Goal: Task Accomplishment & Management: Use online tool/utility

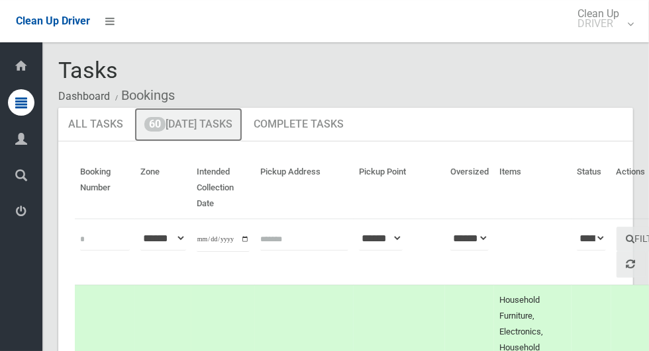
click at [190, 120] on link "60 Today's Tasks" at bounding box center [188, 125] width 108 height 34
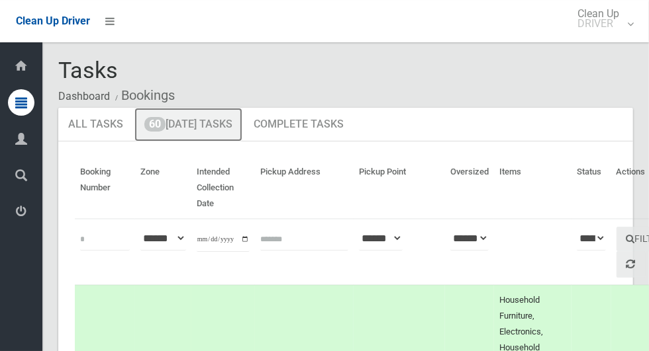
click at [214, 120] on link "60 Today's Tasks" at bounding box center [188, 125] width 108 height 34
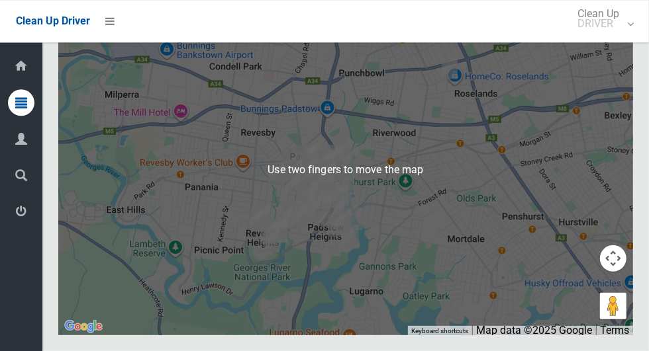
scroll to position [8050, 0]
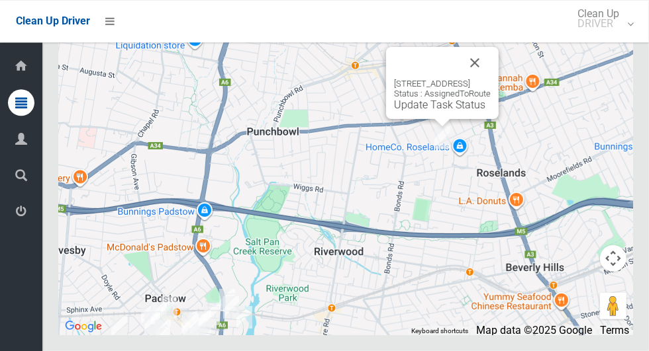
click at [490, 79] on button "Close" at bounding box center [475, 63] width 32 height 32
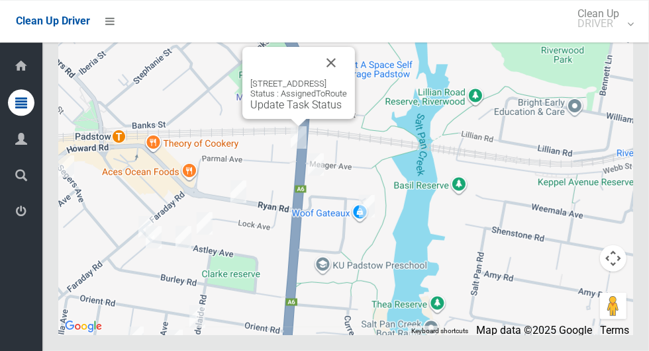
click at [347, 79] on button "Close" at bounding box center [331, 63] width 32 height 32
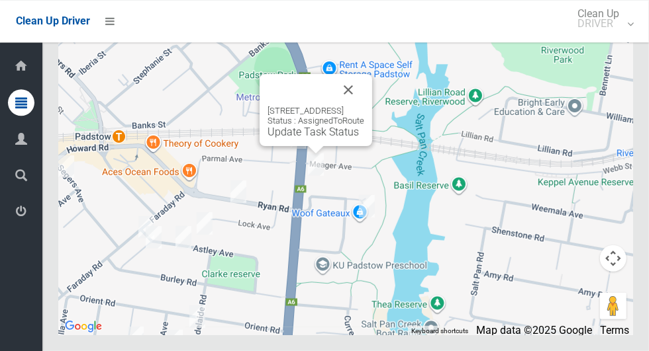
click at [364, 106] on button "Close" at bounding box center [348, 90] width 32 height 32
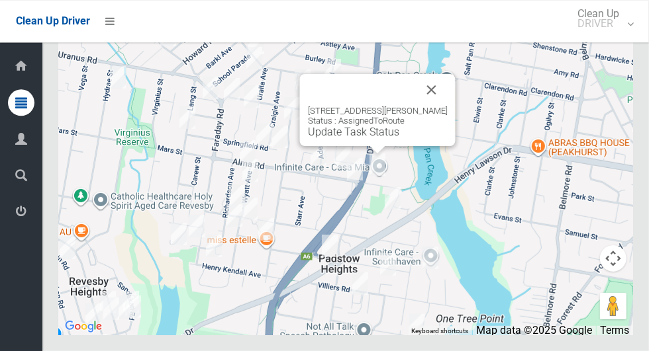
click at [435, 106] on button "Close" at bounding box center [432, 90] width 32 height 32
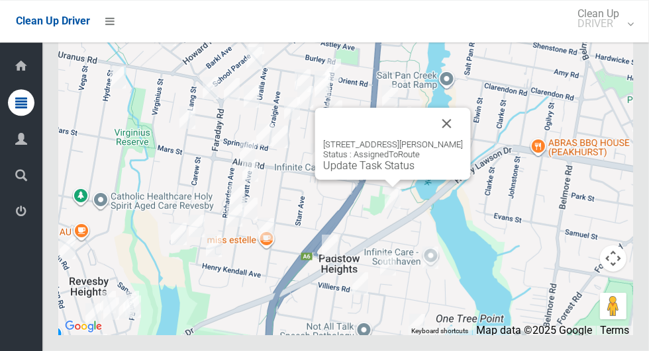
click at [458, 140] on button "Close" at bounding box center [447, 124] width 32 height 32
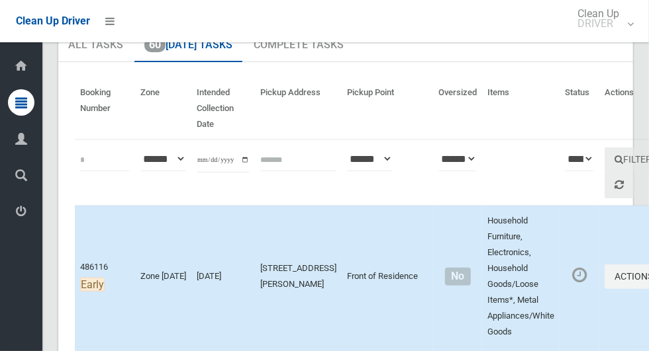
scroll to position [79, 0]
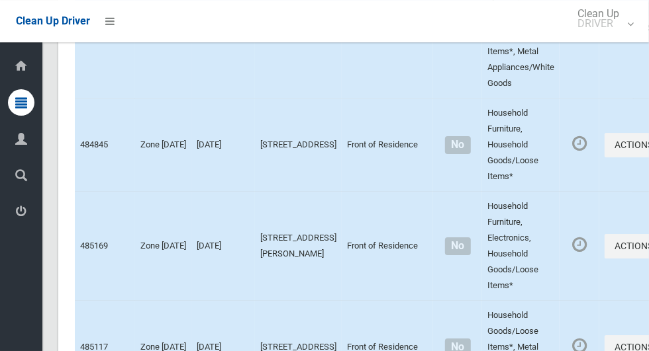
scroll to position [8087, 0]
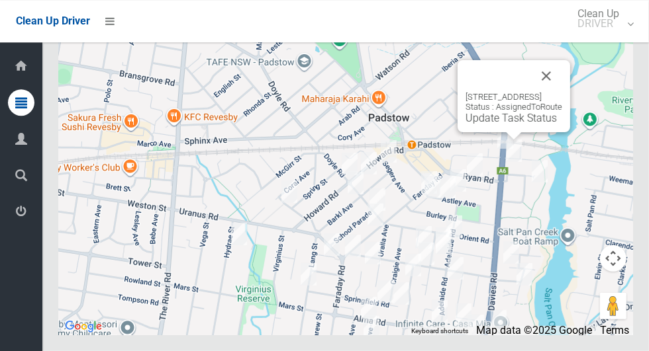
click at [562, 92] on button "Close" at bounding box center [546, 76] width 32 height 32
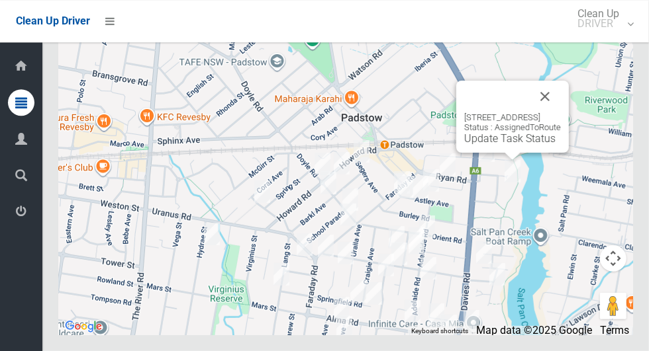
click at [561, 113] on button "Close" at bounding box center [545, 97] width 32 height 32
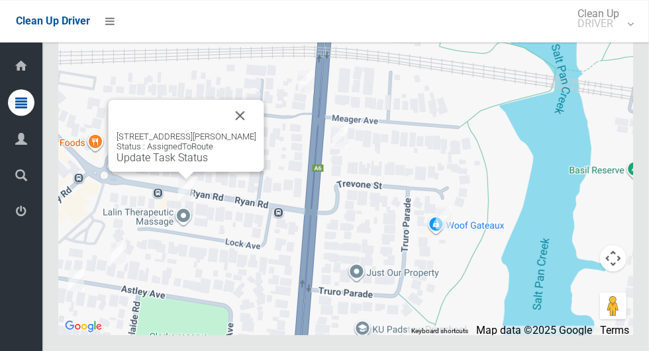
click at [239, 132] on button "Close" at bounding box center [240, 116] width 32 height 32
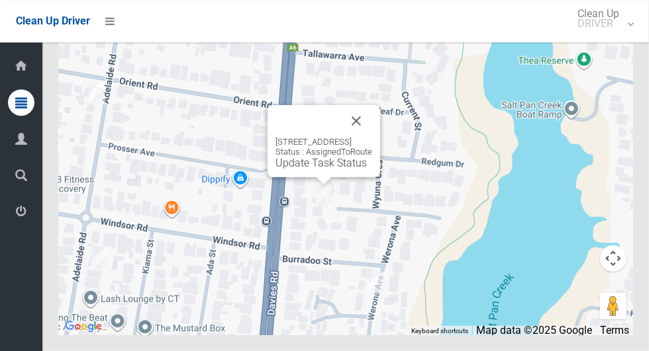
click at [372, 137] on button "Close" at bounding box center [356, 121] width 32 height 32
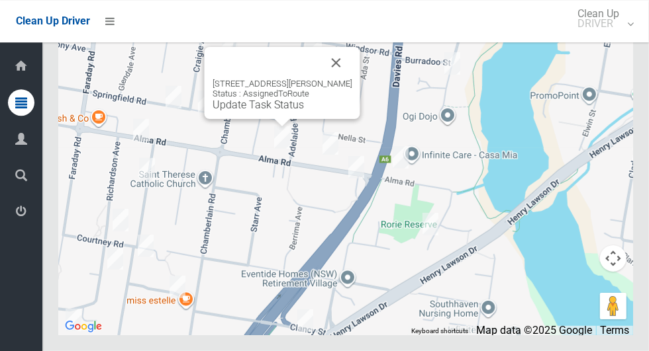
click at [341, 79] on button "Close" at bounding box center [336, 63] width 32 height 32
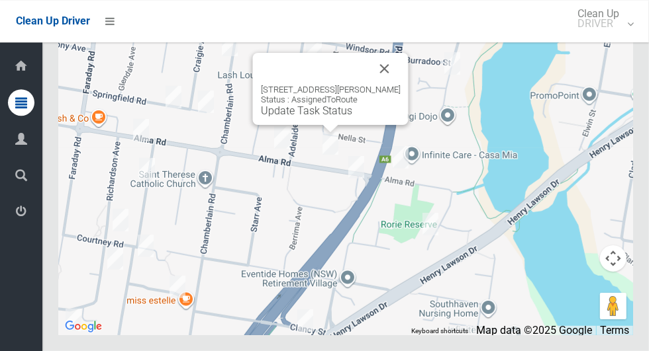
click at [385, 85] on button "Close" at bounding box center [385, 69] width 32 height 32
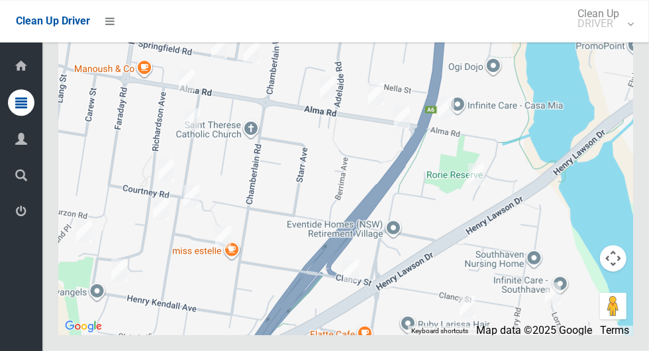
click at [252, 258] on div at bounding box center [345, 170] width 574 height 331
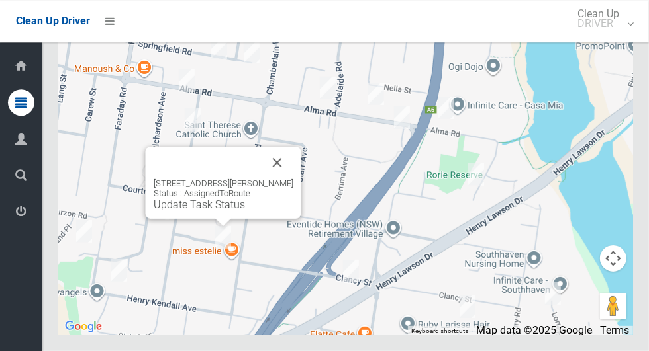
click at [293, 179] on button "Close" at bounding box center [277, 163] width 32 height 32
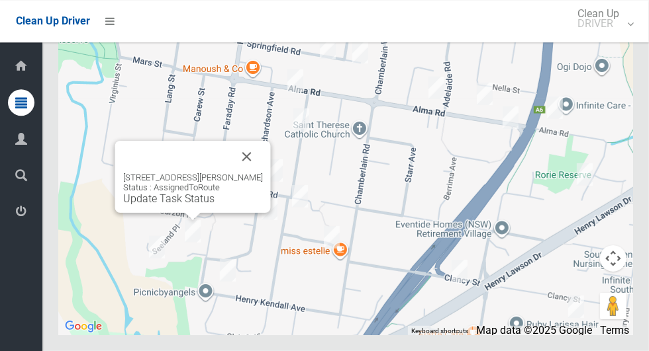
click at [263, 173] on button "Close" at bounding box center [247, 157] width 32 height 32
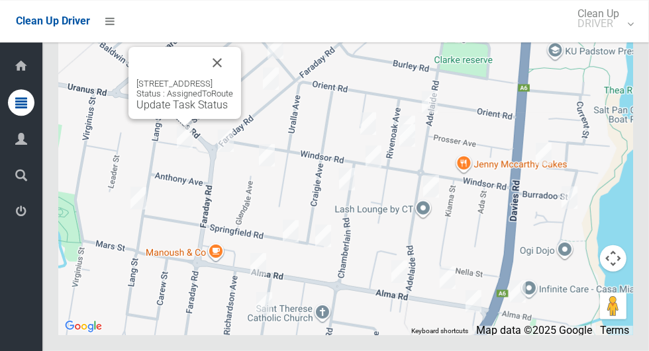
click at [233, 79] on button "Close" at bounding box center [217, 63] width 32 height 32
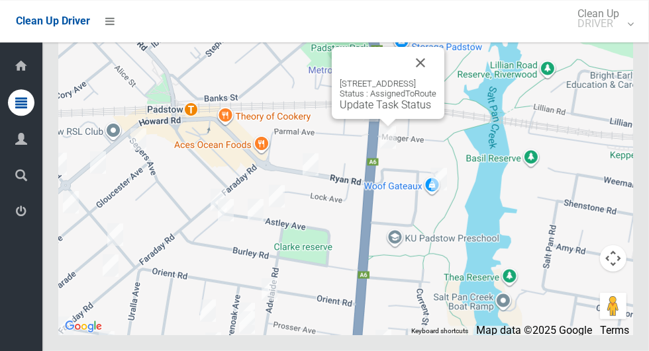
click at [436, 79] on button "Close" at bounding box center [420, 63] width 32 height 32
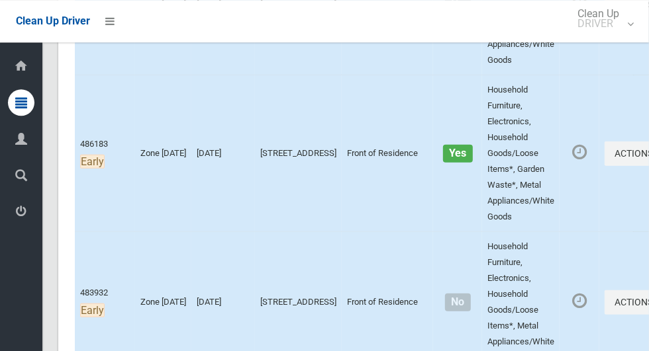
scroll to position [350, 0]
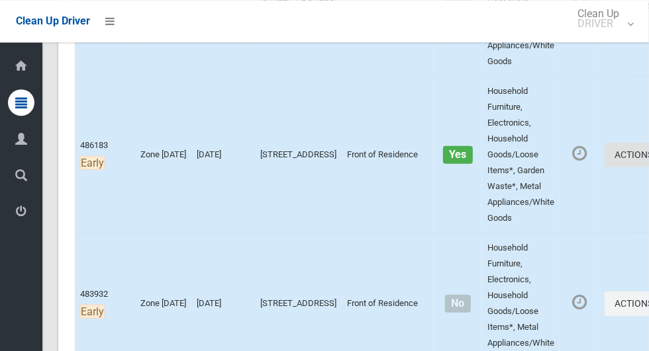
click at [604, 155] on button "Actions" at bounding box center [636, 155] width 64 height 24
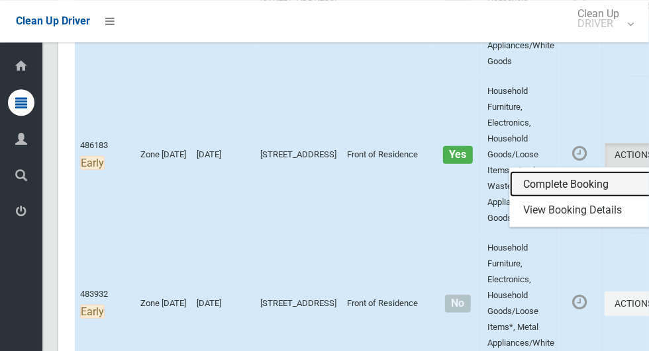
click at [542, 182] on link "Complete Booking" at bounding box center [589, 184] width 158 height 26
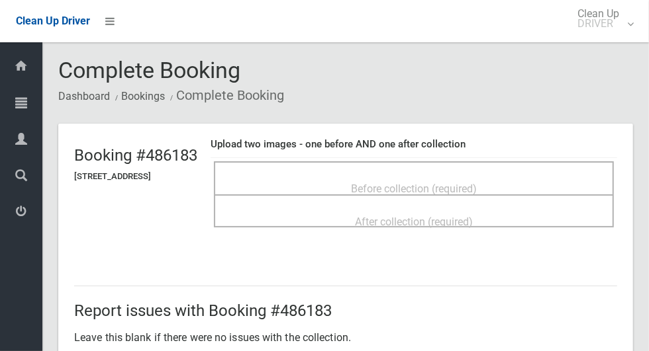
click at [476, 185] on span "Before collection (required)" at bounding box center [414, 189] width 126 height 13
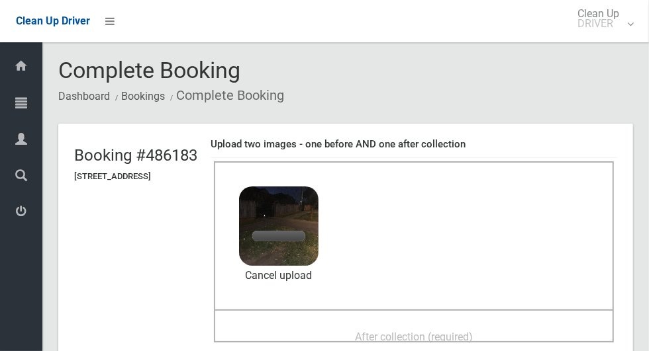
click at [448, 331] on span "After collection (required)" at bounding box center [414, 337] width 118 height 13
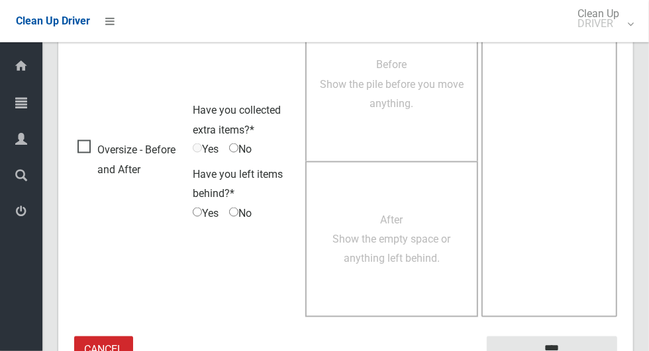
scroll to position [1083, 0]
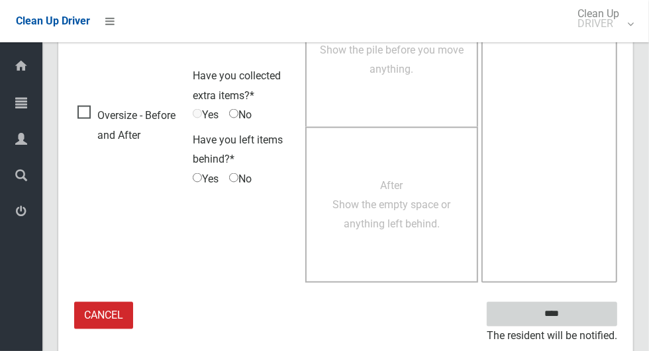
click at [574, 318] on input "****" at bounding box center [551, 314] width 130 height 24
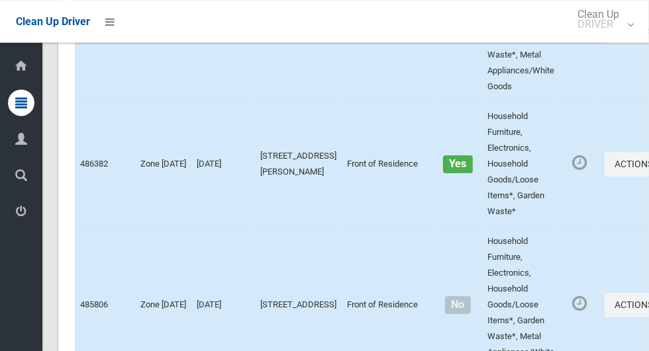
scroll to position [2171, 0]
click at [604, 177] on button "Actions" at bounding box center [636, 164] width 64 height 24
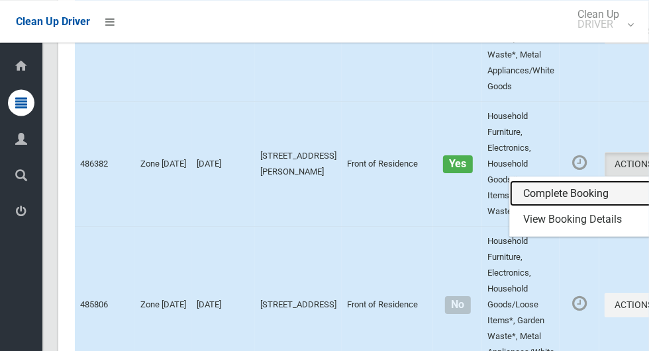
click at [551, 207] on link "Complete Booking" at bounding box center [589, 194] width 158 height 26
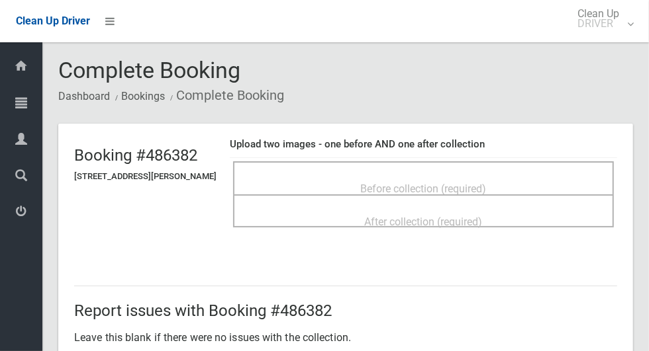
click at [480, 189] on span "Before collection (required)" at bounding box center [424, 189] width 126 height 13
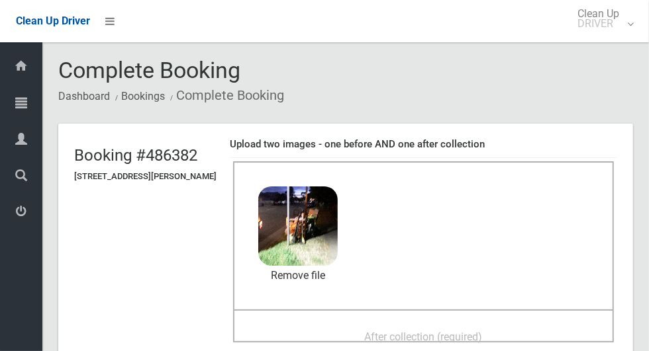
click at [462, 331] on span "After collection (required)" at bounding box center [424, 337] width 118 height 13
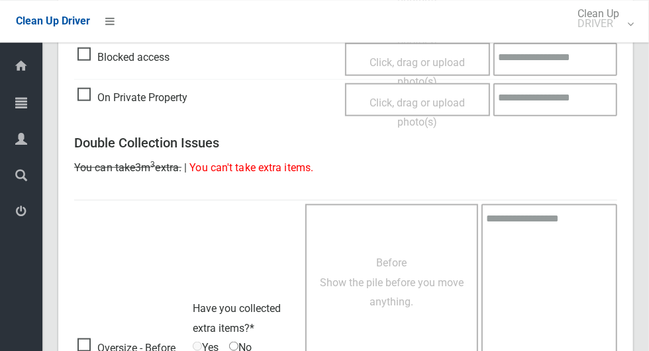
scroll to position [1083, 0]
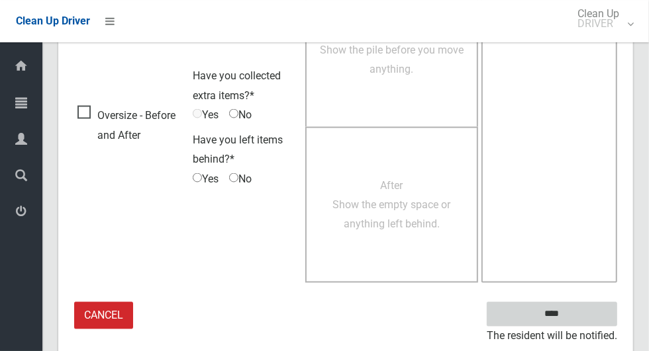
click at [551, 309] on input "****" at bounding box center [551, 314] width 130 height 24
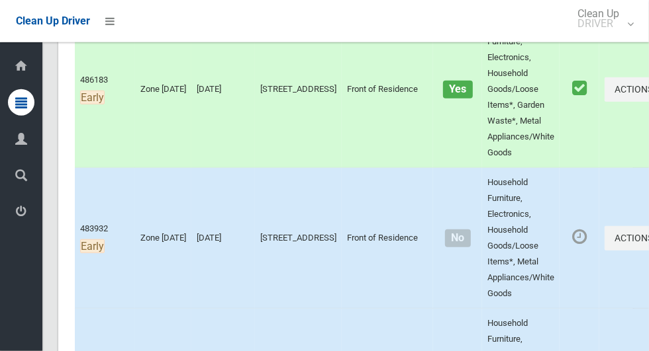
scroll to position [421, 0]
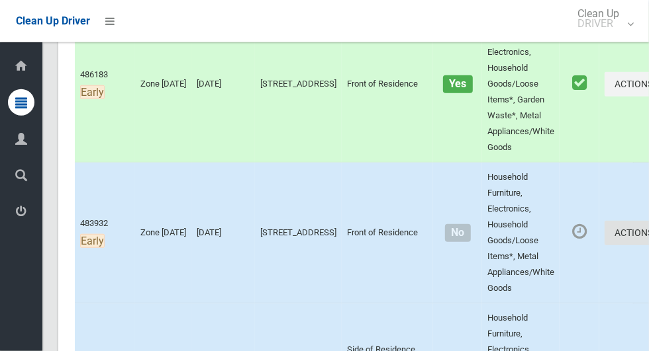
click at [604, 233] on button "Actions" at bounding box center [636, 233] width 64 height 24
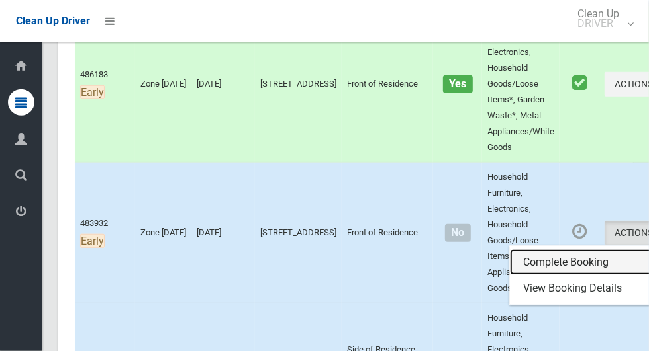
click at [546, 261] on link "Complete Booking" at bounding box center [589, 262] width 158 height 26
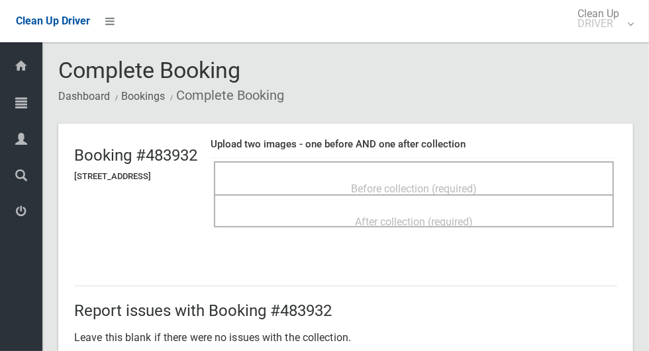
click at [476, 188] on span "Before collection (required)" at bounding box center [414, 189] width 126 height 13
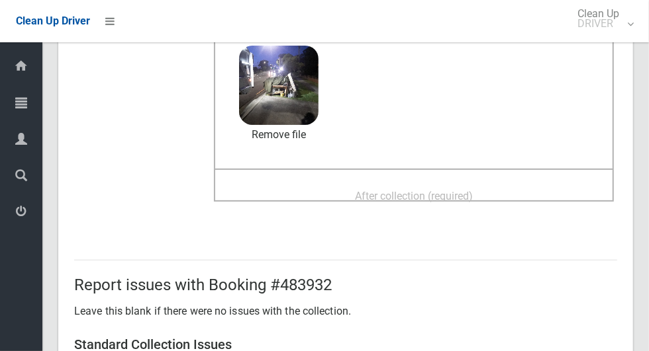
scroll to position [140, 0]
click at [473, 191] on span "After collection (required)" at bounding box center [414, 197] width 118 height 13
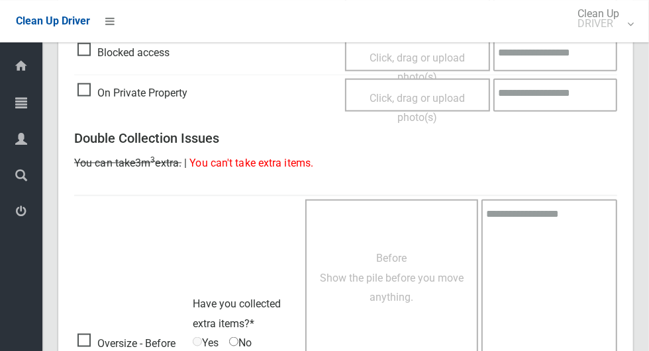
scroll to position [1083, 0]
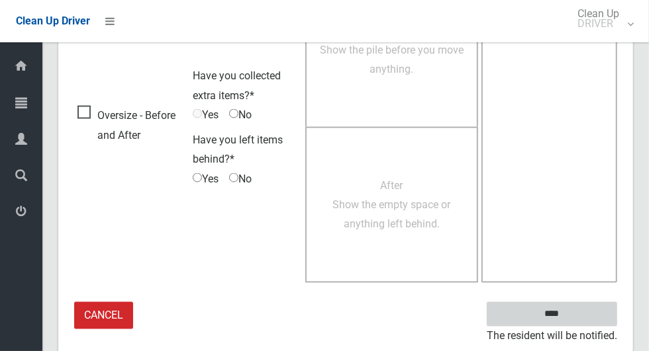
click at [574, 318] on input "****" at bounding box center [551, 314] width 130 height 24
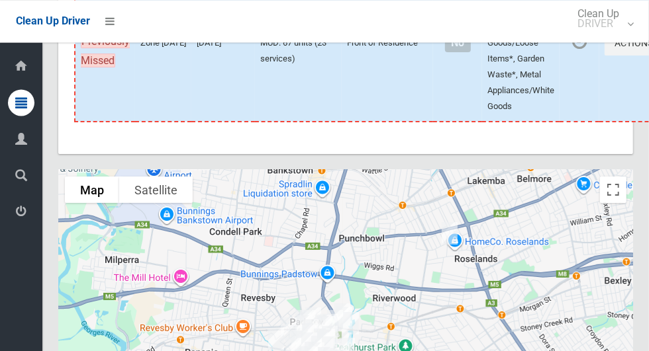
scroll to position [7782, 0]
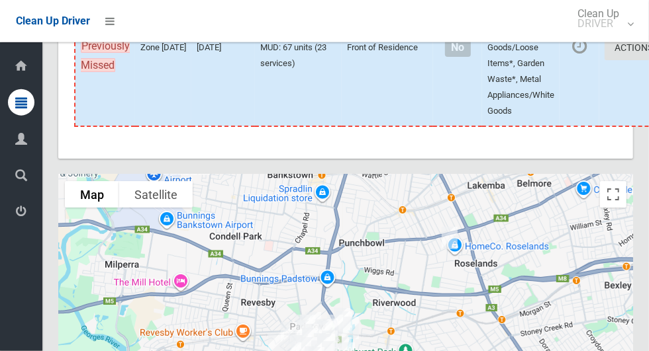
click at [604, 60] on button "Actions" at bounding box center [636, 48] width 64 height 24
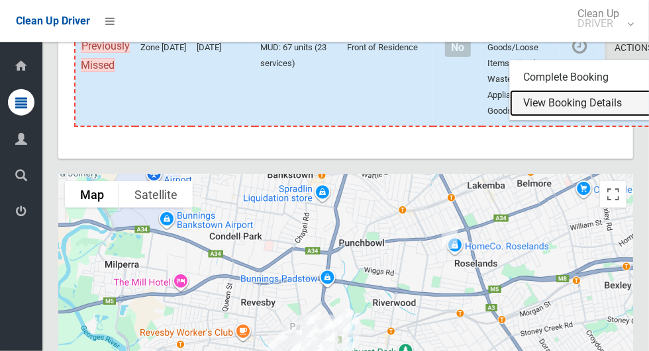
click at [544, 116] on link "View Booking Details" at bounding box center [589, 103] width 158 height 26
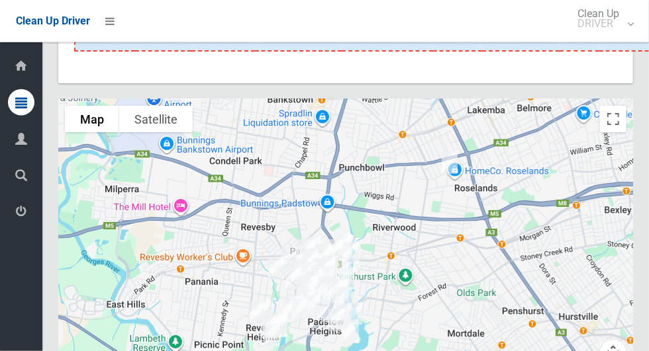
scroll to position [8087, 0]
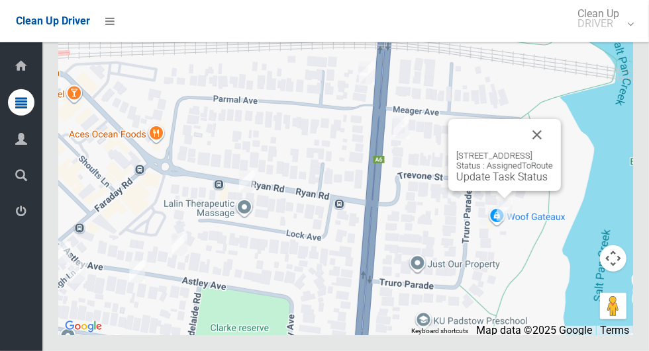
click at [500, 183] on link "Update Task Status" at bounding box center [501, 177] width 91 height 13
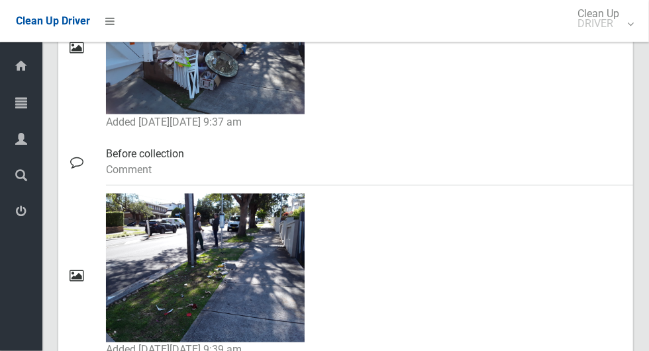
scroll to position [1009, 0]
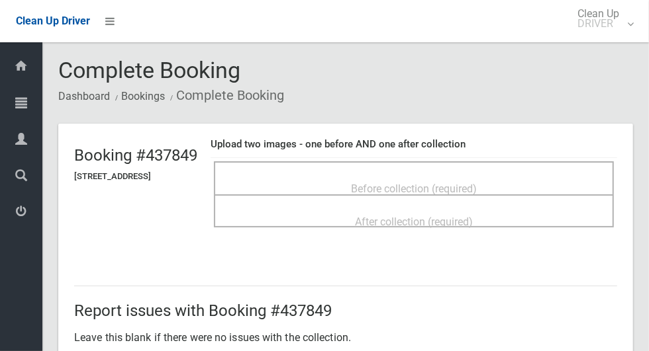
click at [482, 176] on div "Before collection (required)" at bounding box center [413, 188] width 371 height 24
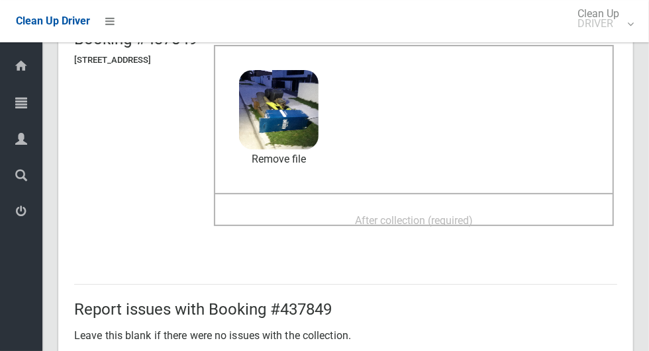
scroll to position [109, 0]
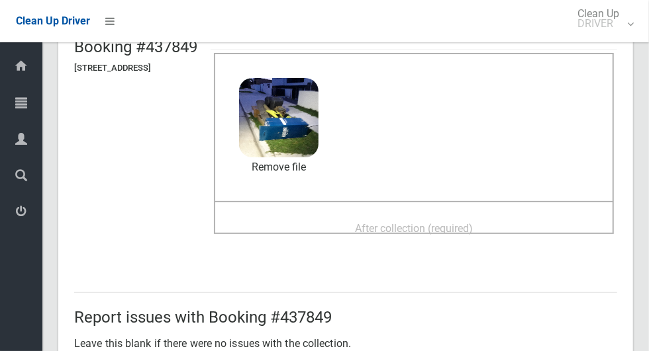
click at [473, 222] on span "After collection (required)" at bounding box center [414, 228] width 118 height 13
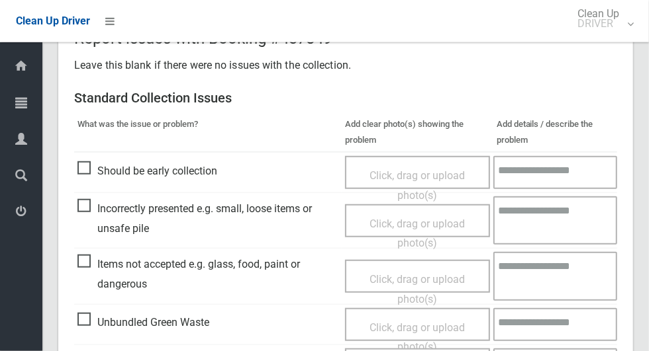
scroll to position [684, 0]
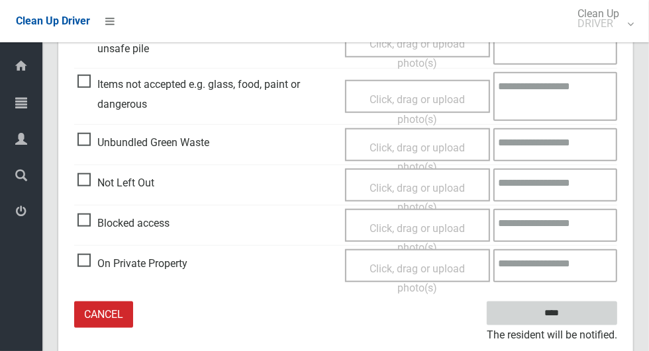
click at [574, 322] on input "****" at bounding box center [551, 314] width 130 height 24
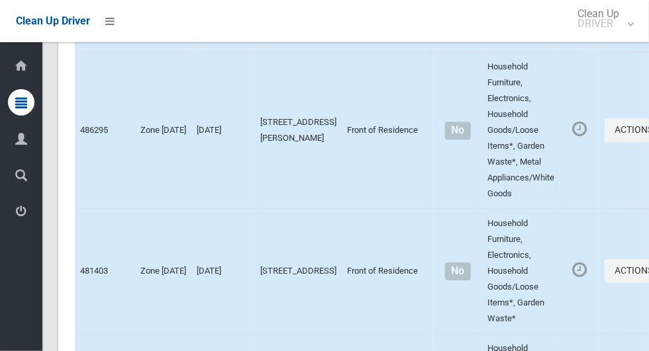
scroll to position [8087, 0]
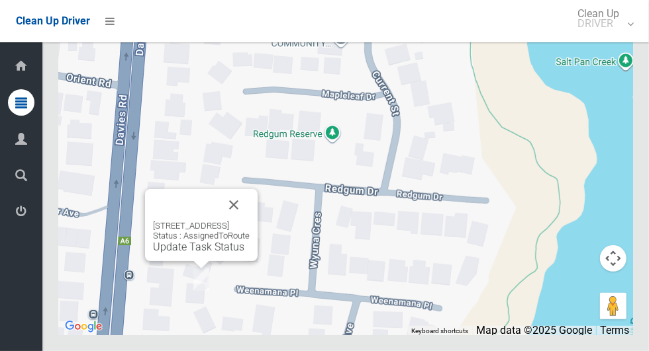
click at [195, 253] on link "Update Task Status" at bounding box center [198, 247] width 91 height 13
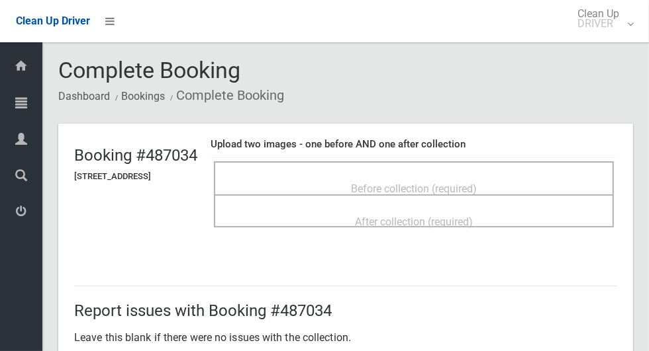
click at [476, 183] on span "Before collection (required)" at bounding box center [414, 189] width 126 height 13
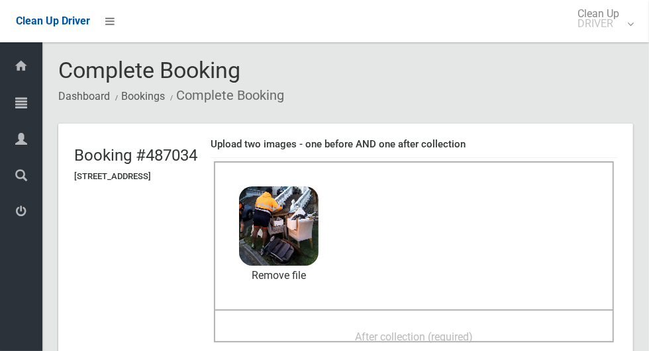
click at [463, 331] on span "After collection (required)" at bounding box center [414, 337] width 118 height 13
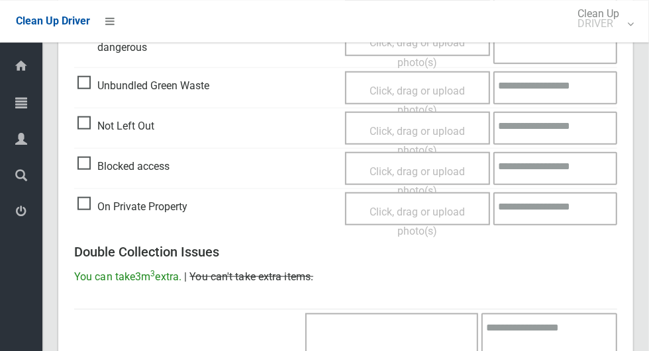
scroll to position [1083, 0]
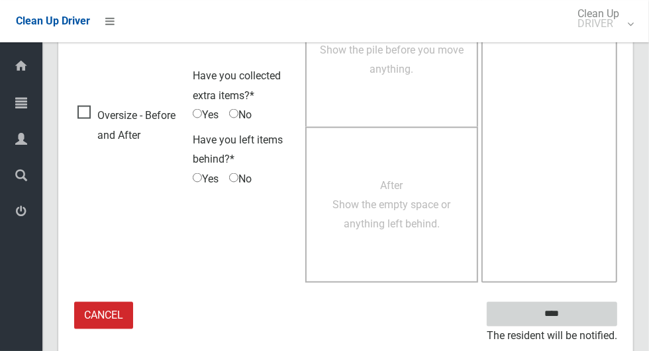
click at [557, 315] on input "****" at bounding box center [551, 314] width 130 height 24
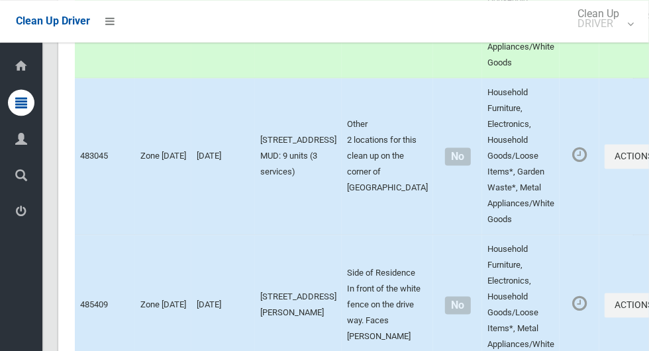
scroll to position [1267, 0]
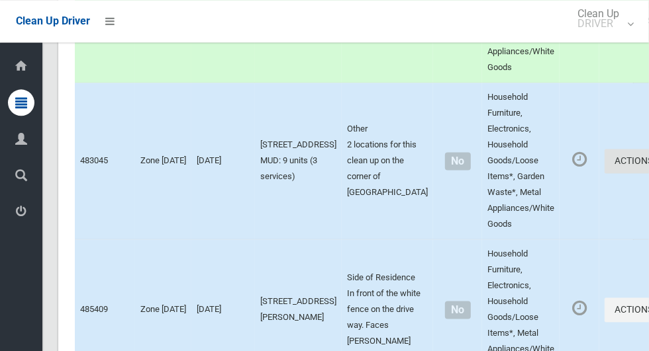
click at [604, 166] on button "Actions" at bounding box center [636, 161] width 64 height 24
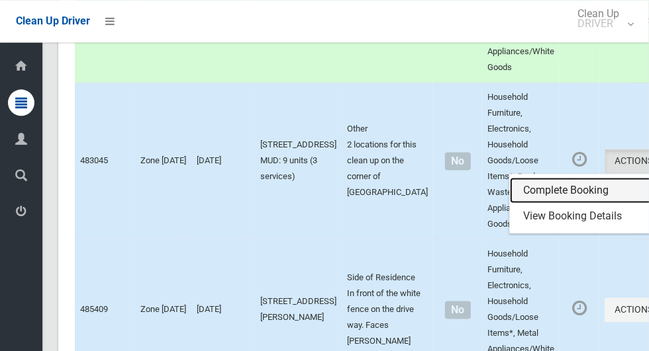
click at [535, 188] on link "Complete Booking" at bounding box center [589, 190] width 158 height 26
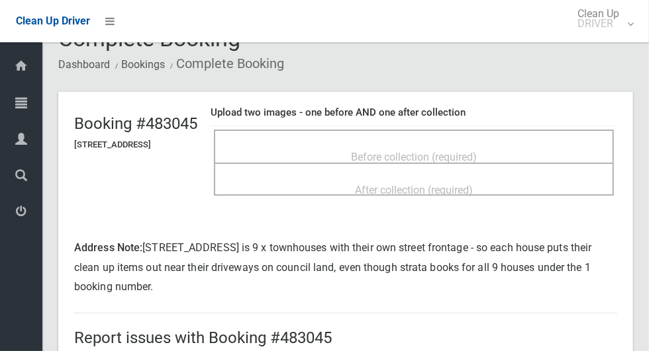
scroll to position [33, 0]
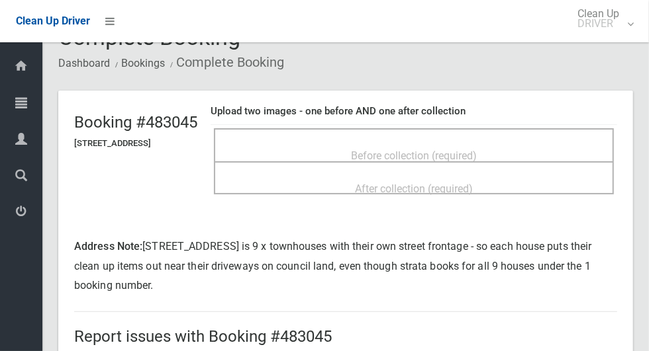
click at [476, 150] on span "Before collection (required)" at bounding box center [414, 156] width 126 height 13
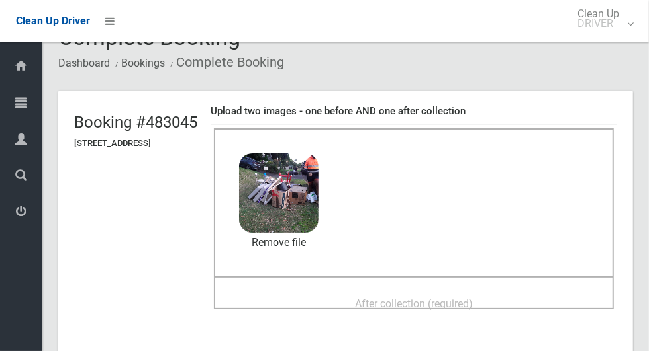
click at [458, 298] on span "After collection (required)" at bounding box center [414, 304] width 118 height 13
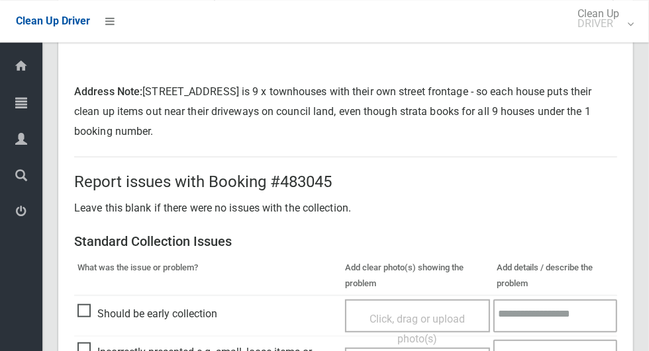
scroll to position [742, 0]
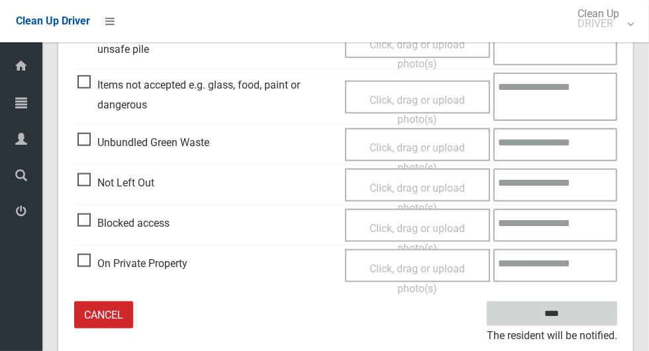
click at [574, 315] on input "****" at bounding box center [551, 314] width 130 height 24
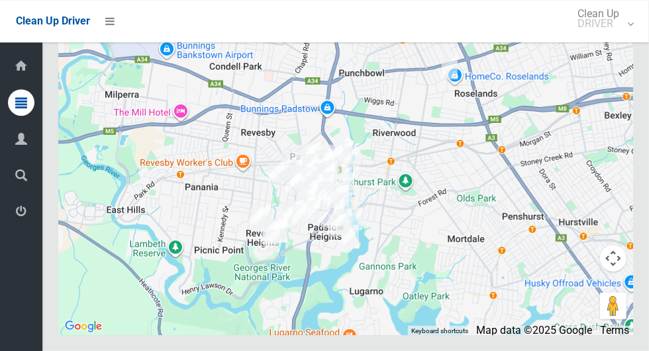
scroll to position [8046, 0]
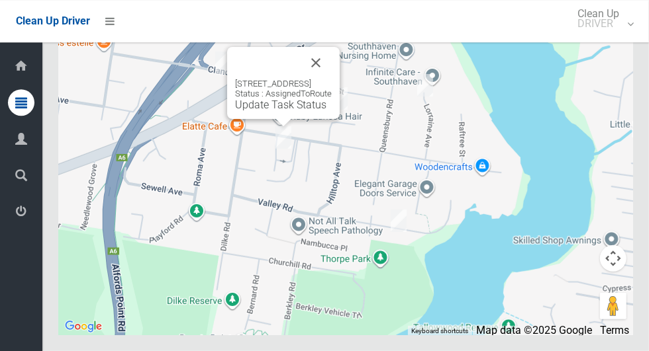
click at [332, 79] on button "Close" at bounding box center [316, 63] width 32 height 32
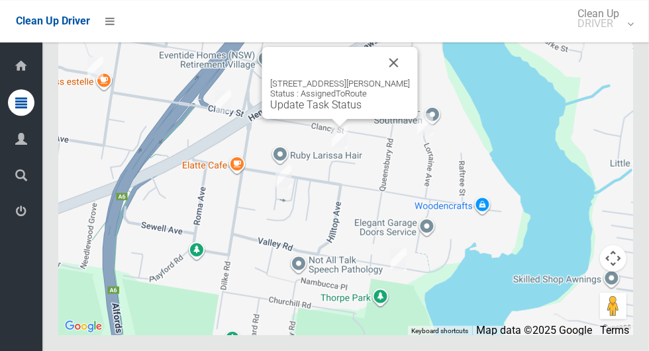
click at [410, 79] on button "Close" at bounding box center [394, 63] width 32 height 32
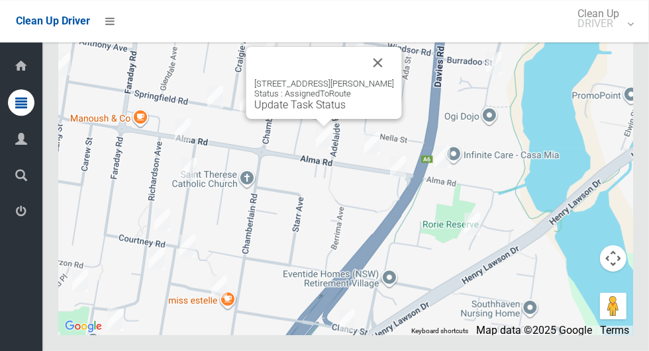
click at [380, 79] on button "Close" at bounding box center [378, 63] width 32 height 32
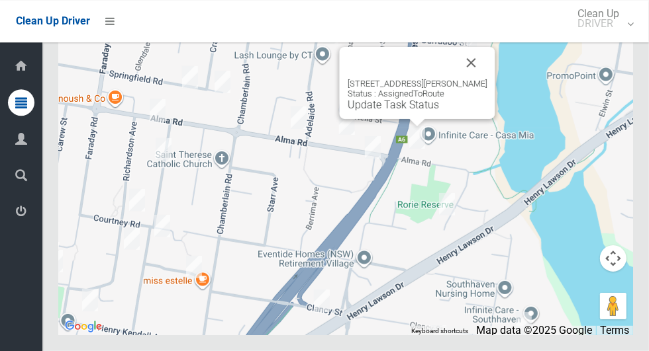
click at [473, 79] on button "Close" at bounding box center [471, 63] width 32 height 32
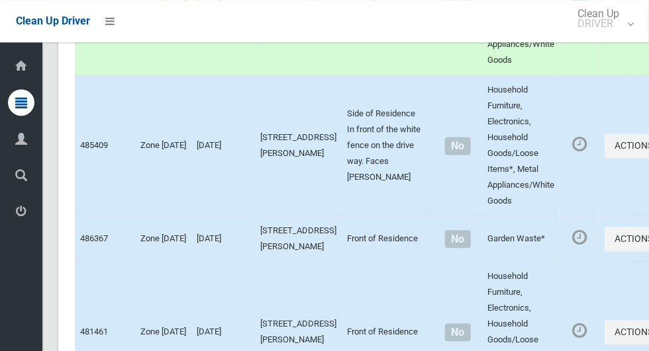
scroll to position [1426, 0]
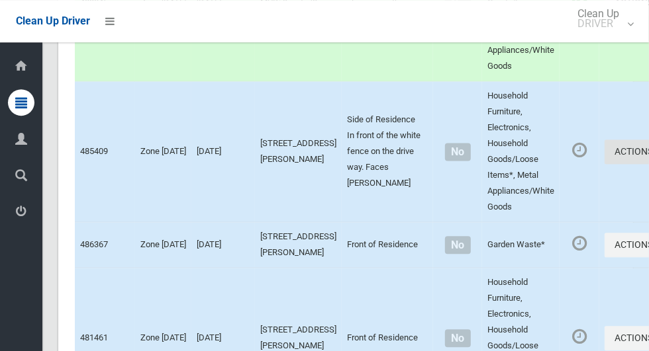
click at [604, 150] on button "Actions" at bounding box center [636, 152] width 64 height 24
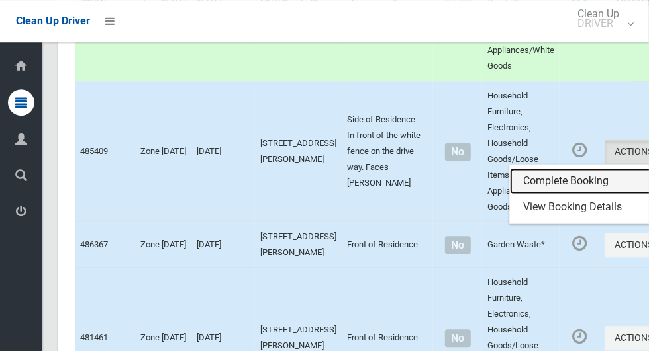
click at [531, 179] on link "Complete Booking" at bounding box center [589, 181] width 158 height 26
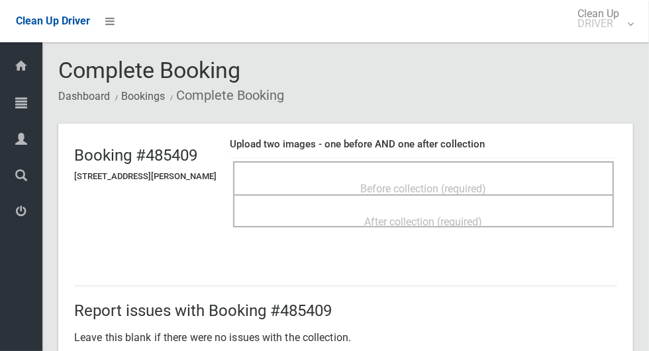
click at [425, 183] on span "Before collection (required)" at bounding box center [424, 189] width 126 height 13
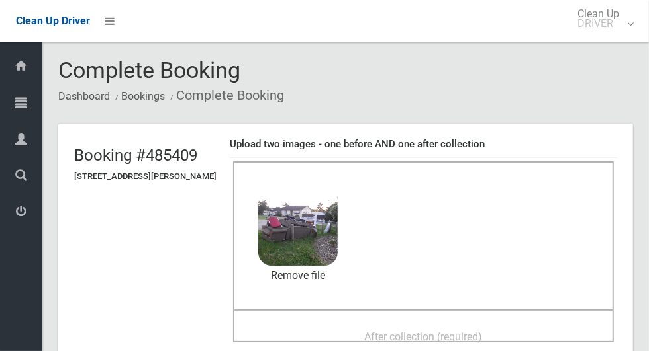
click at [482, 331] on span "After collection (required)" at bounding box center [424, 337] width 118 height 13
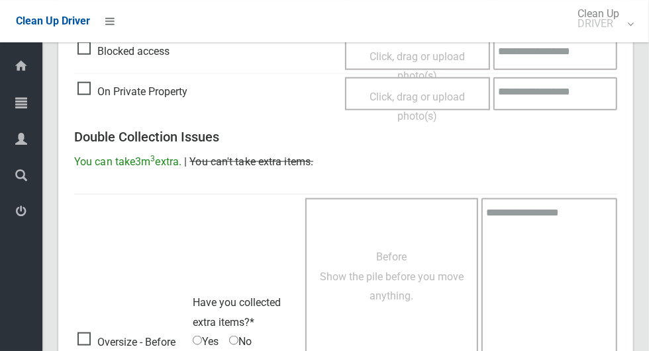
scroll to position [1083, 0]
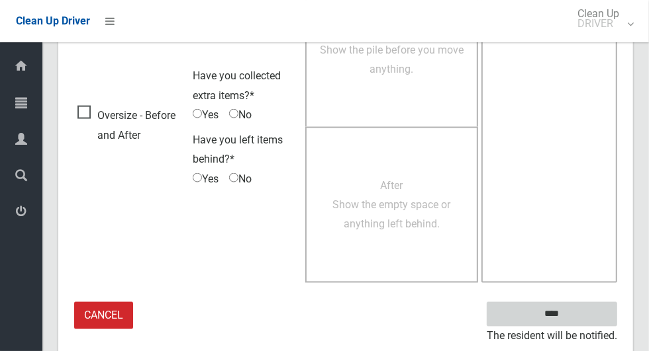
click at [579, 314] on input "****" at bounding box center [551, 314] width 130 height 24
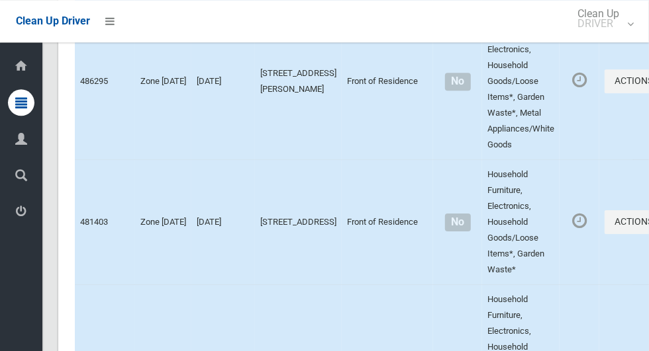
scroll to position [8087, 0]
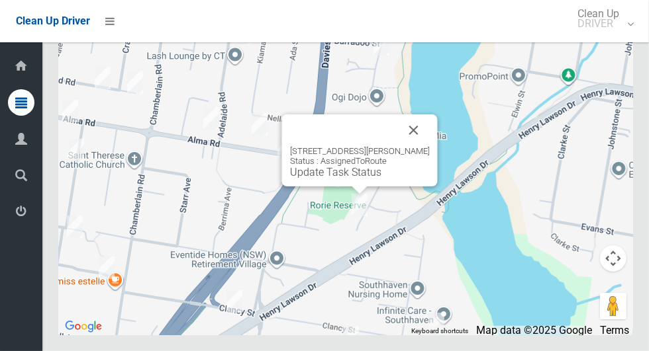
click at [351, 179] on link "Update Task Status" at bounding box center [335, 172] width 91 height 13
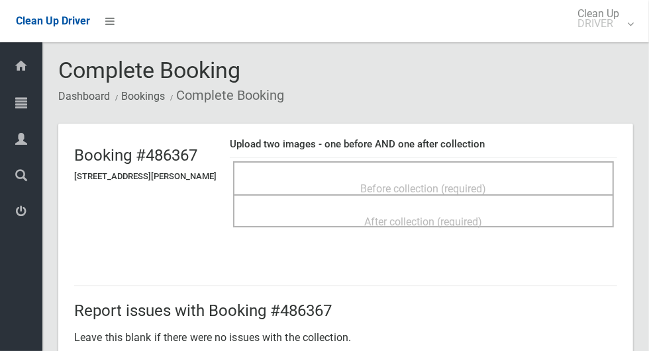
click at [467, 183] on span "Before collection (required)" at bounding box center [424, 189] width 126 height 13
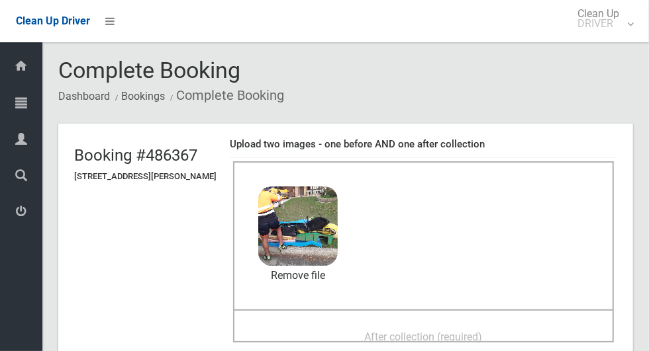
click at [475, 331] on span "After collection (required)" at bounding box center [424, 337] width 118 height 13
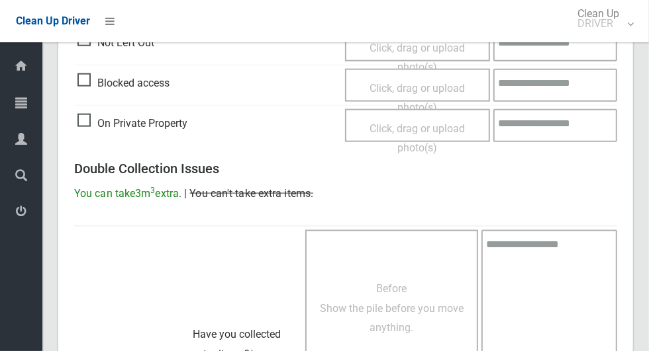
scroll to position [1083, 0]
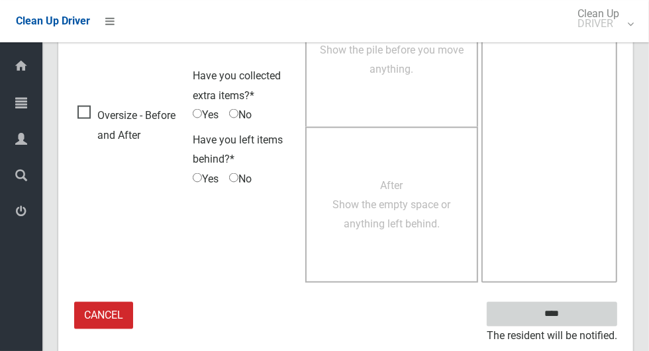
click at [574, 320] on input "****" at bounding box center [551, 314] width 130 height 24
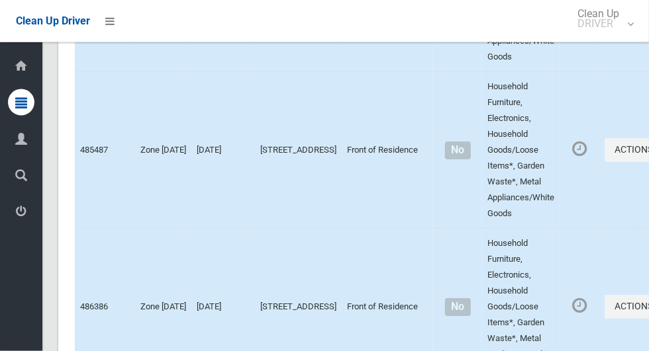
scroll to position [8087, 0]
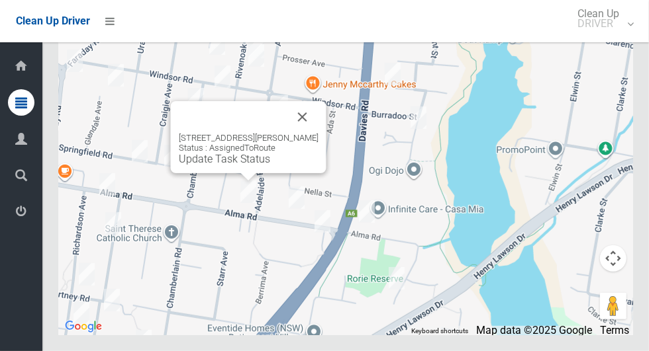
click at [308, 133] on button "Close" at bounding box center [303, 117] width 32 height 32
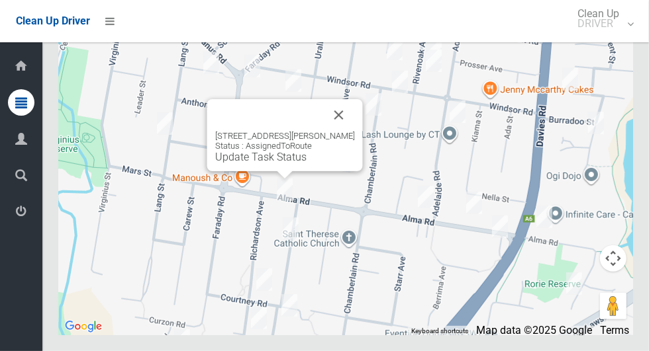
click at [344, 131] on button "Close" at bounding box center [339, 115] width 32 height 32
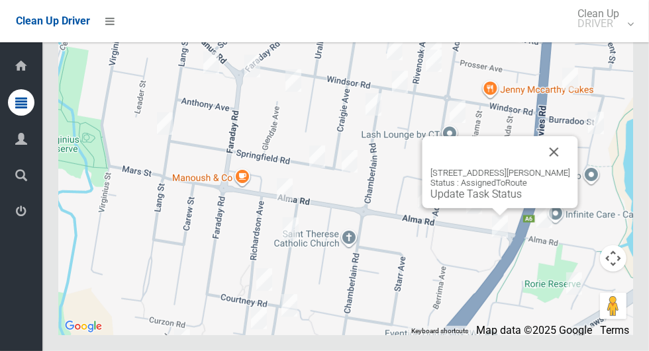
click at [560, 168] on button "Close" at bounding box center [554, 152] width 32 height 32
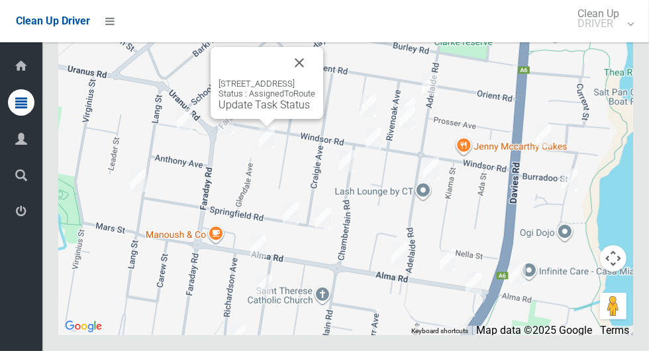
click at [315, 79] on button "Close" at bounding box center [299, 63] width 32 height 32
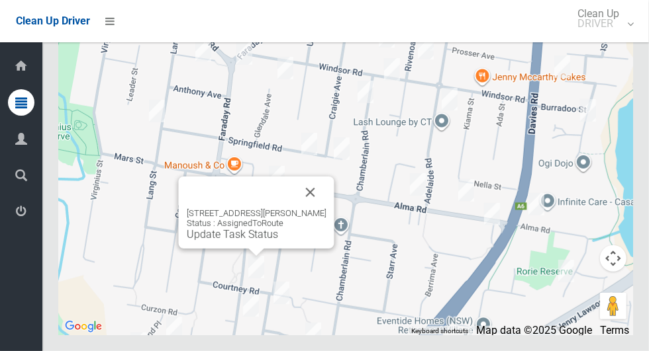
click at [322, 208] on button "Close" at bounding box center [311, 193] width 32 height 32
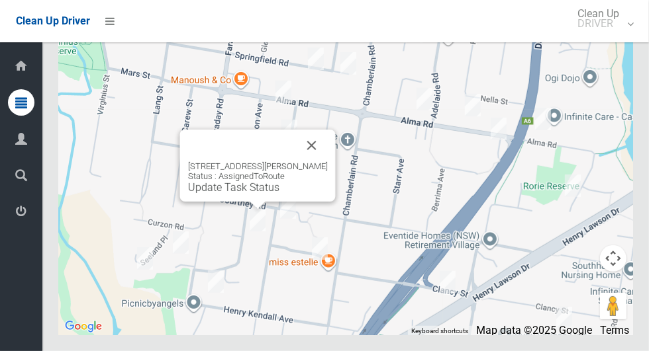
click at [328, 161] on button "Close" at bounding box center [312, 146] width 32 height 32
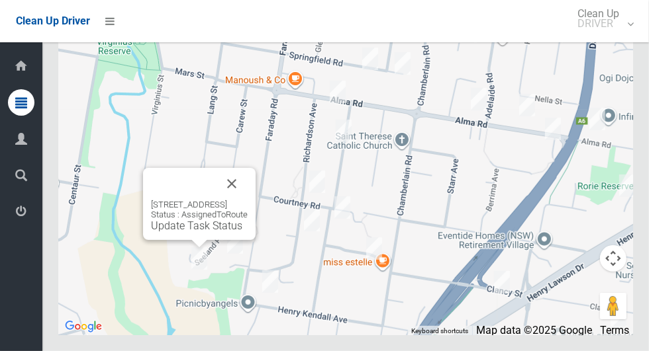
click at [248, 200] on button "Close" at bounding box center [232, 184] width 32 height 32
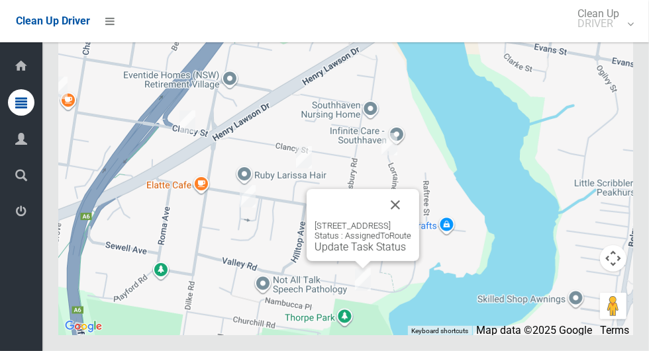
click at [411, 221] on button "Close" at bounding box center [395, 205] width 32 height 32
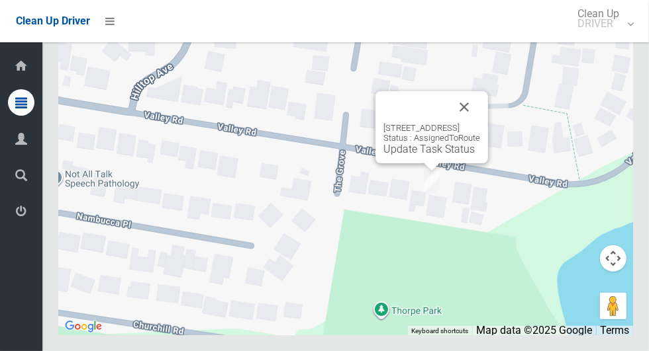
click at [392, 156] on link "Update Task Status" at bounding box center [428, 149] width 91 height 13
click at [413, 156] on link "Update Task Status" at bounding box center [428, 149] width 91 height 13
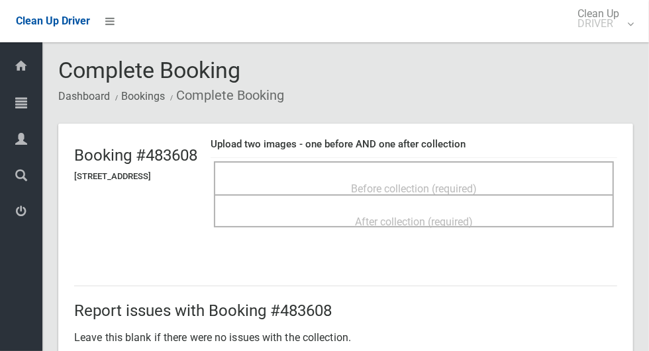
click at [476, 185] on span "Before collection (required)" at bounding box center [414, 189] width 126 height 13
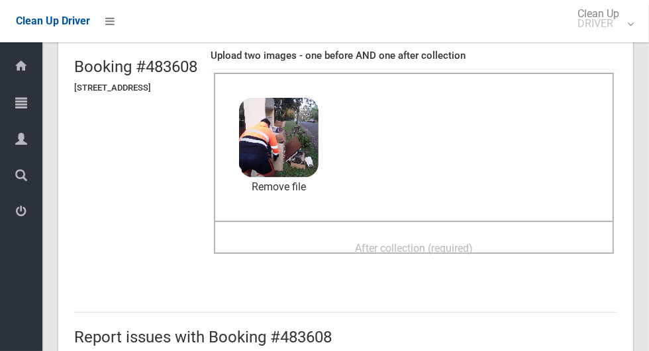
scroll to position [81, 0]
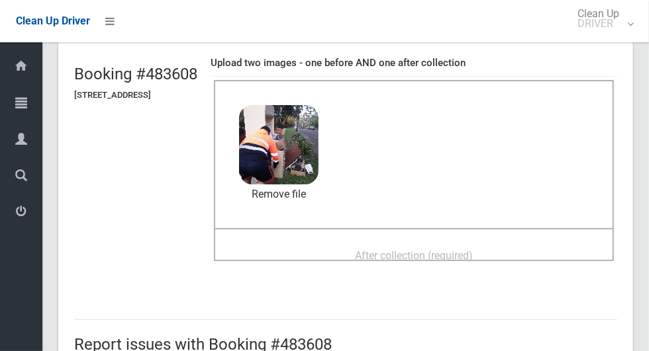
click at [489, 243] on div "After collection (required)" at bounding box center [413, 255] width 371 height 24
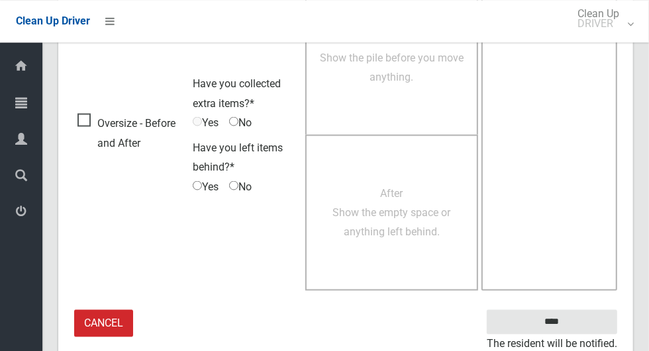
scroll to position [1083, 0]
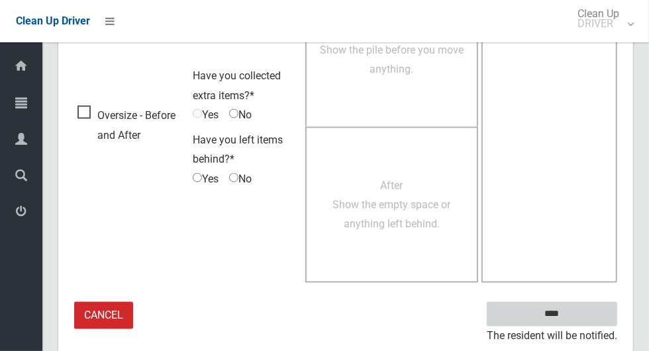
click at [574, 319] on input "****" at bounding box center [551, 314] width 130 height 24
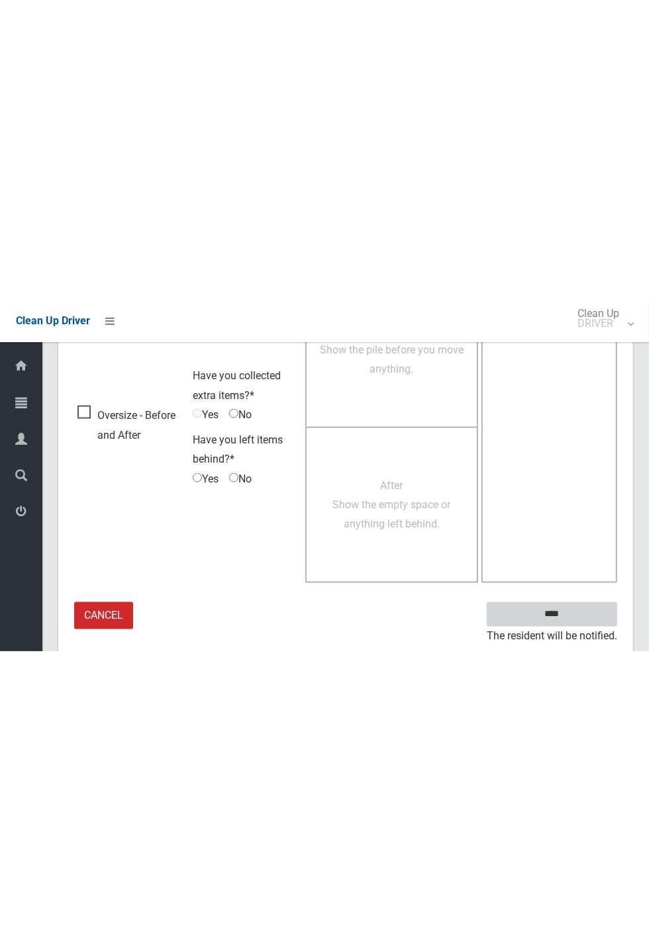
scroll to position [521, 0]
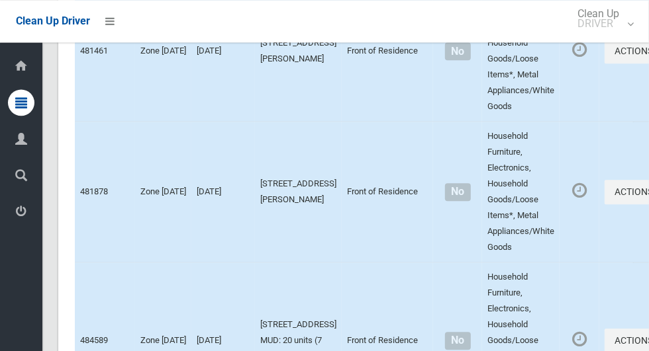
scroll to position [1685, 0]
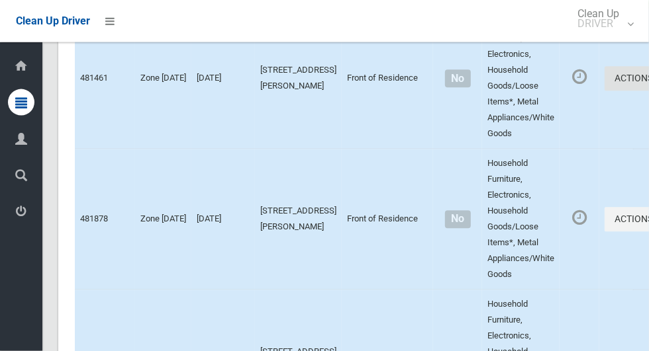
click at [604, 91] on button "Actions" at bounding box center [636, 79] width 64 height 24
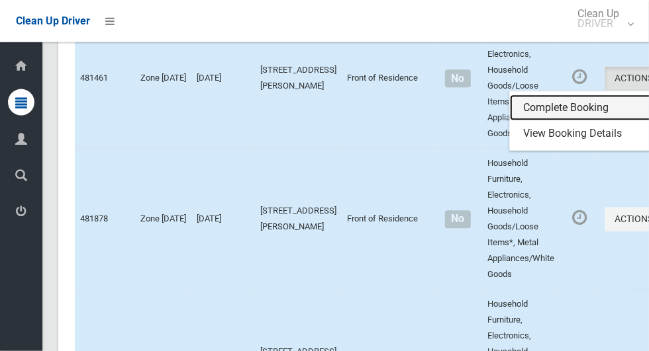
click at [551, 122] on link "Complete Booking" at bounding box center [589, 108] width 158 height 26
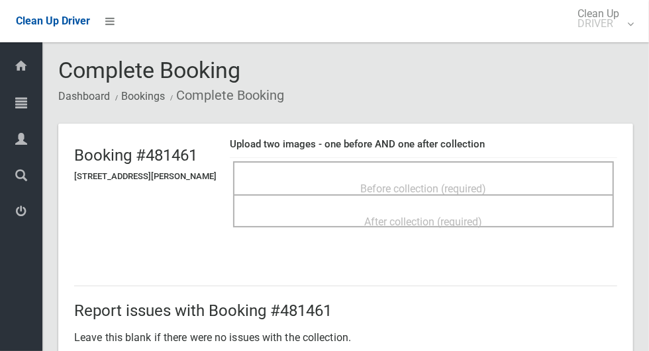
click at [486, 185] on span "Before collection (required)" at bounding box center [424, 189] width 126 height 13
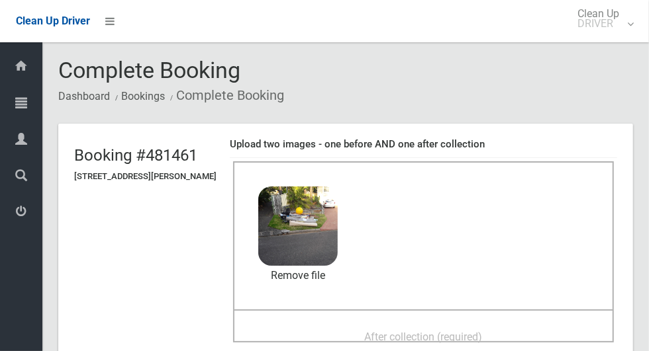
click at [484, 324] on div "After collection (required)" at bounding box center [423, 336] width 351 height 24
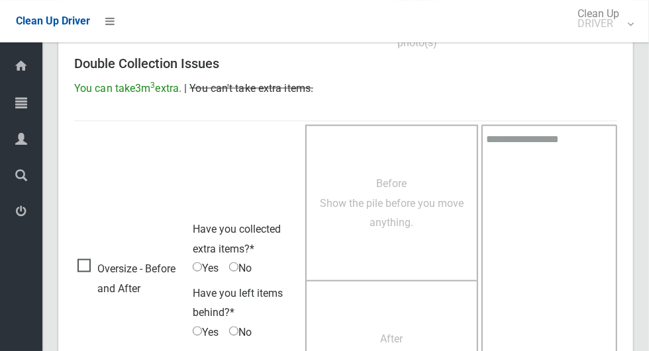
scroll to position [1083, 0]
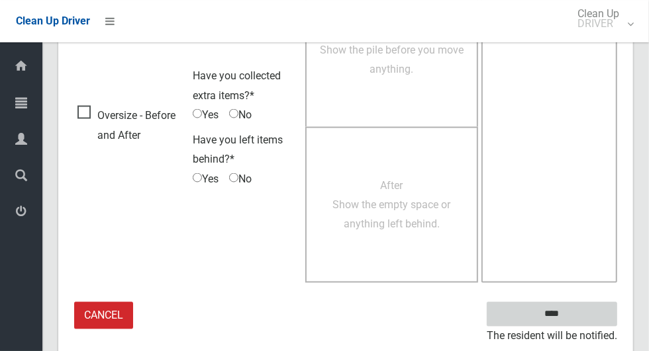
click at [551, 315] on input "****" at bounding box center [551, 314] width 130 height 24
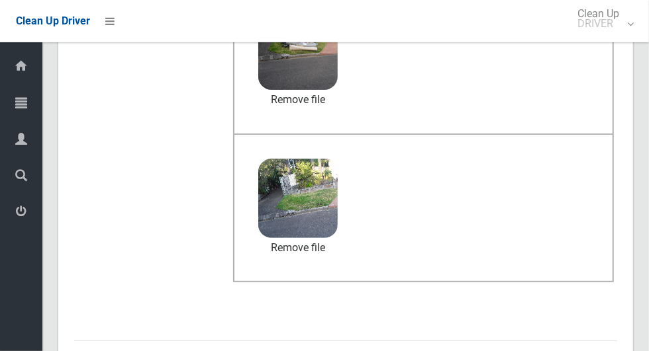
scroll to position [175, 0]
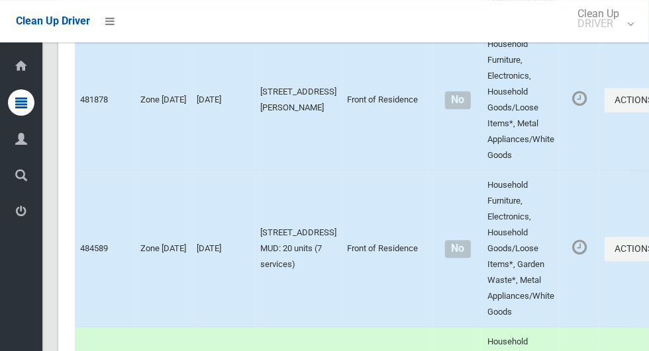
scroll to position [1801, 0]
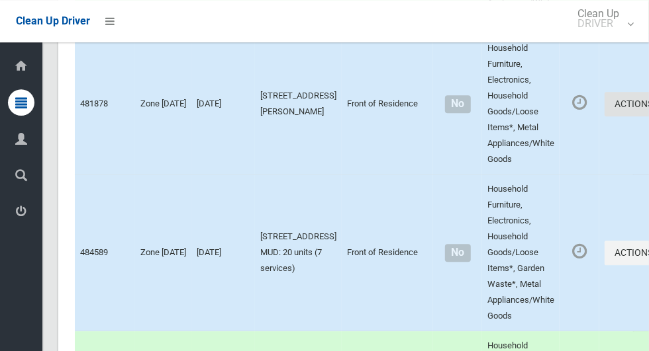
click at [604, 116] on button "Actions" at bounding box center [636, 104] width 64 height 24
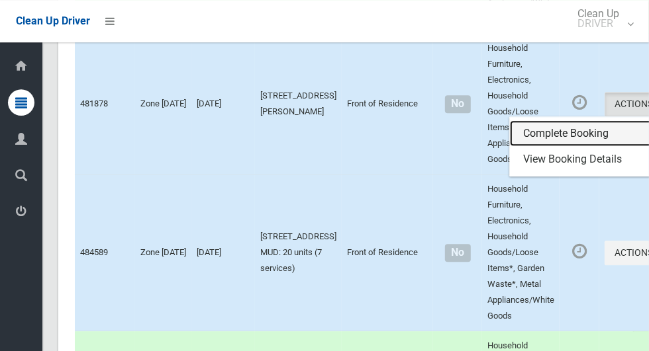
click at [525, 147] on link "Complete Booking" at bounding box center [589, 133] width 158 height 26
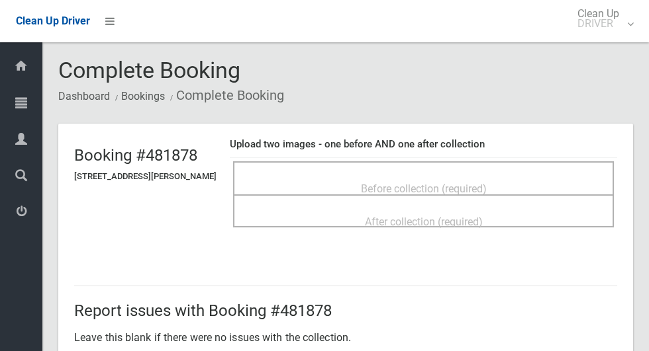
click at [482, 183] on span "Before collection (required)" at bounding box center [424, 189] width 126 height 13
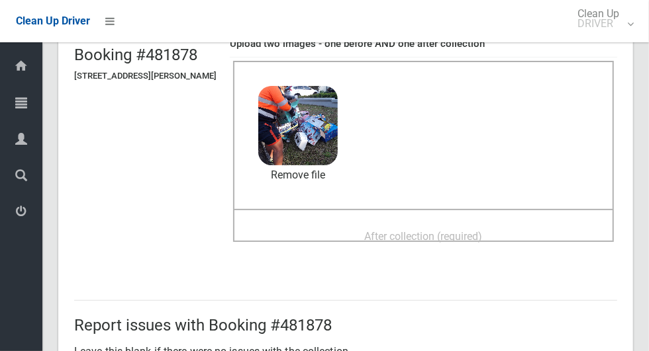
scroll to position [95, 0]
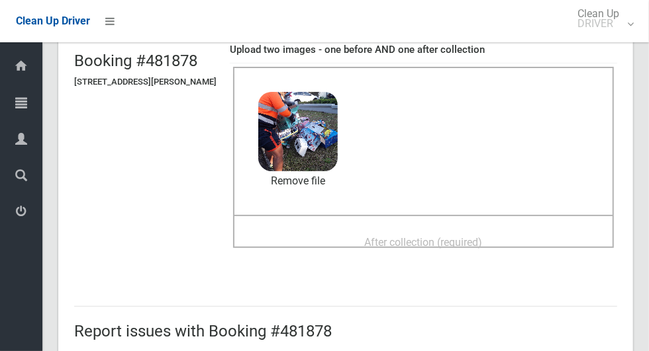
click at [482, 236] on span "After collection (required)" at bounding box center [424, 242] width 118 height 13
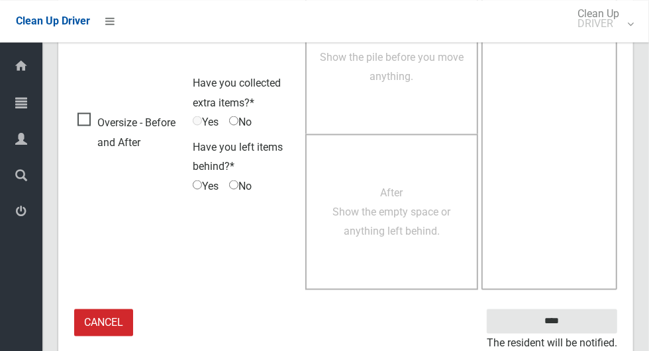
scroll to position [1083, 0]
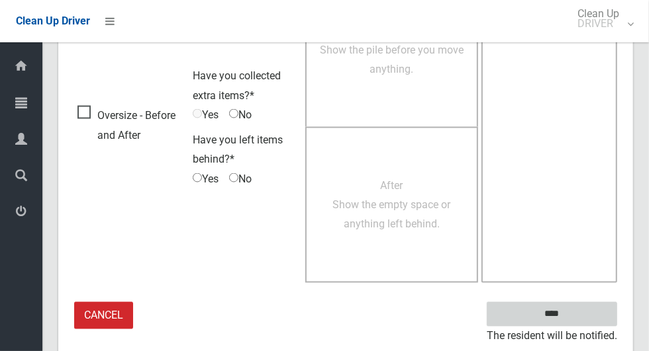
click at [558, 313] on input "****" at bounding box center [551, 314] width 130 height 24
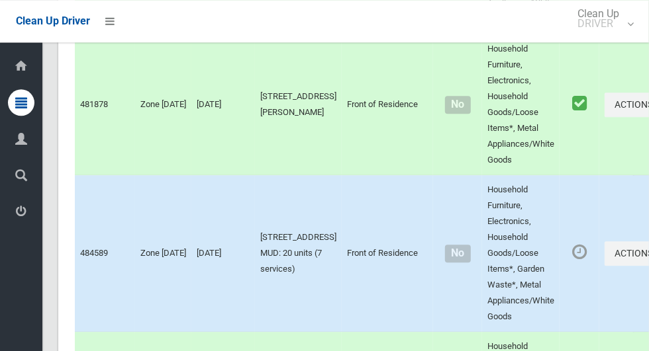
scroll to position [1796, 0]
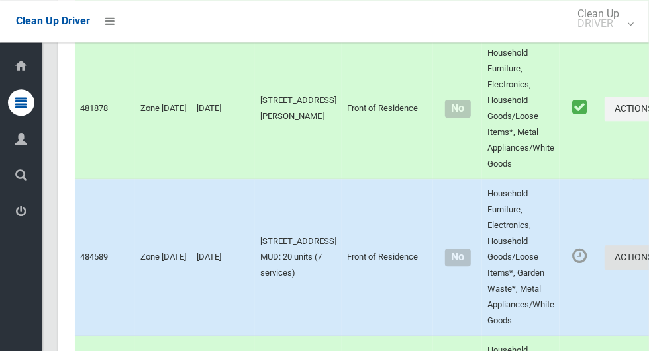
click at [604, 270] on button "Actions" at bounding box center [636, 258] width 64 height 24
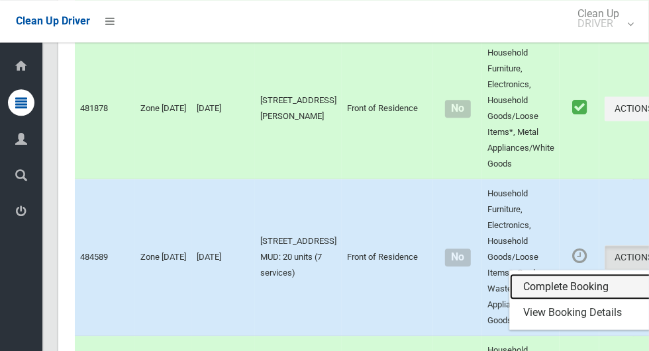
click at [533, 300] on link "Complete Booking" at bounding box center [589, 287] width 158 height 26
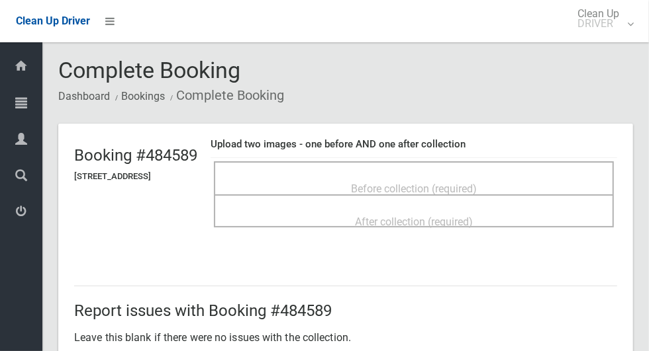
click at [471, 187] on span "Before collection (required)" at bounding box center [414, 189] width 126 height 13
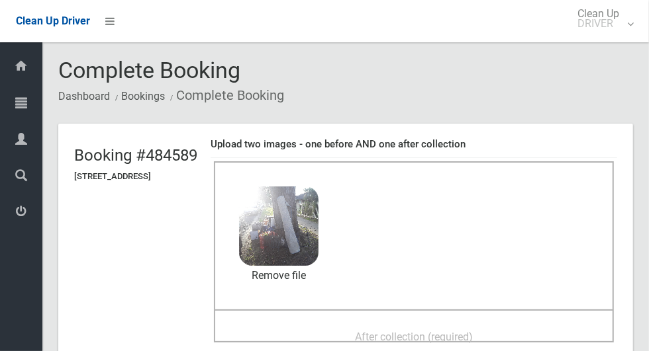
click at [473, 331] on span "After collection (required)" at bounding box center [414, 337] width 118 height 13
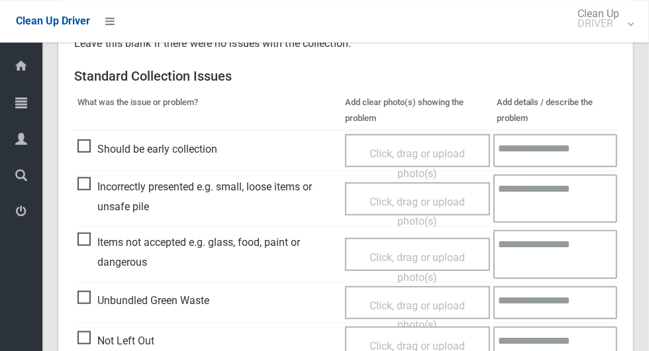
scroll to position [684, 0]
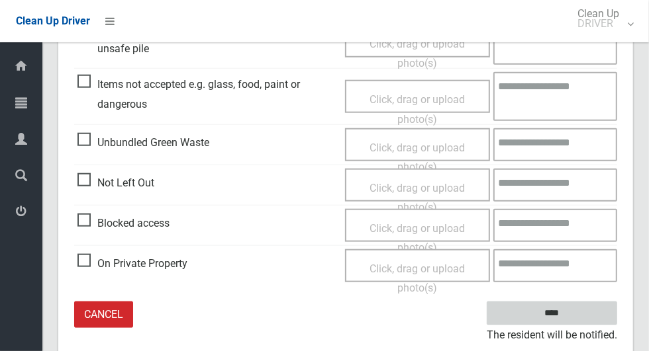
click at [574, 320] on input "****" at bounding box center [551, 314] width 130 height 24
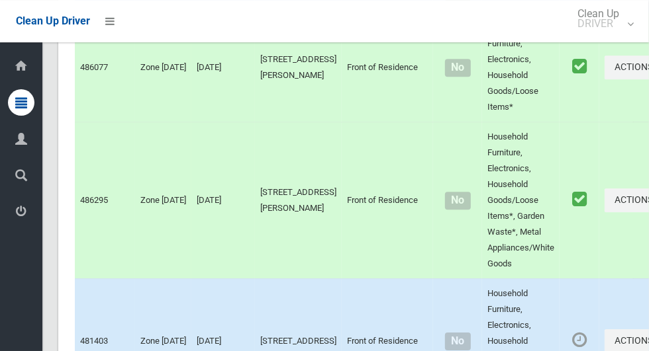
scroll to position [8087, 0]
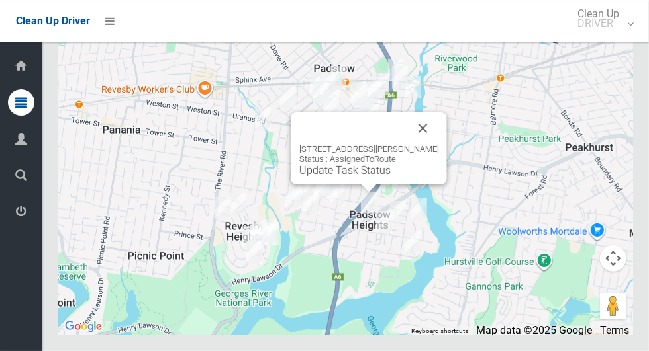
click at [347, 177] on link "Update Task Status" at bounding box center [344, 170] width 91 height 13
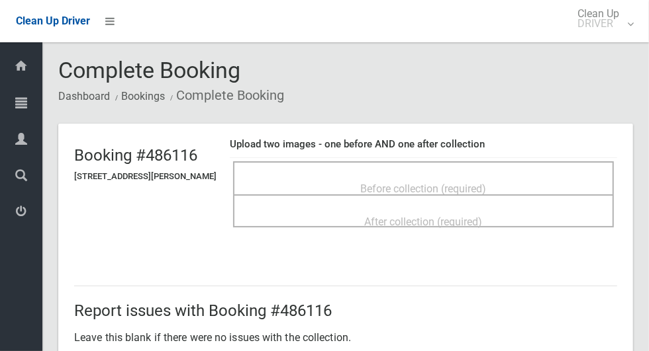
click at [470, 183] on span "Before collection (required)" at bounding box center [424, 189] width 126 height 13
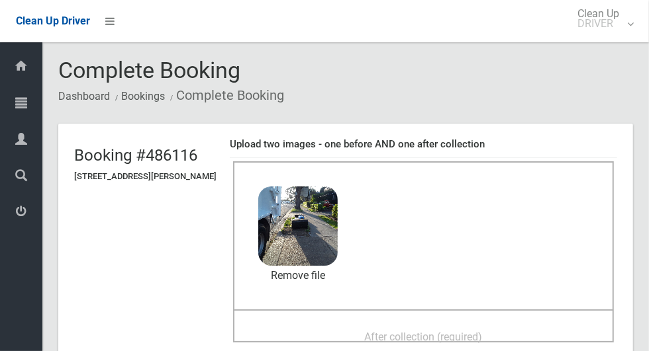
click at [460, 331] on span "After collection (required)" at bounding box center [424, 337] width 118 height 13
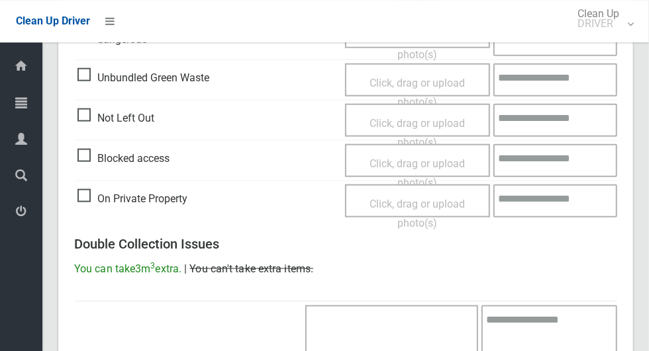
scroll to position [1083, 0]
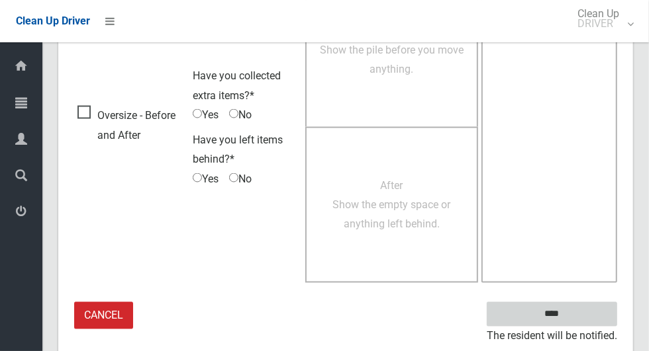
click at [574, 317] on input "****" at bounding box center [551, 314] width 130 height 24
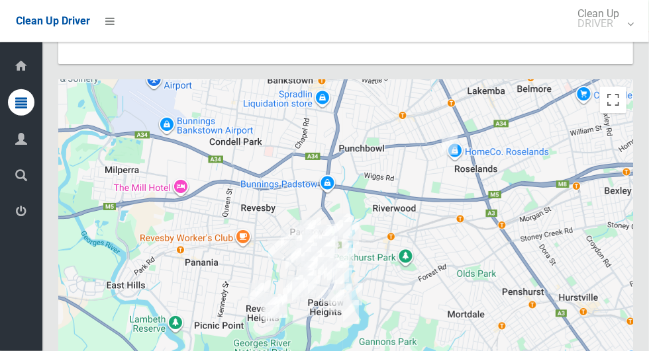
scroll to position [8087, 0]
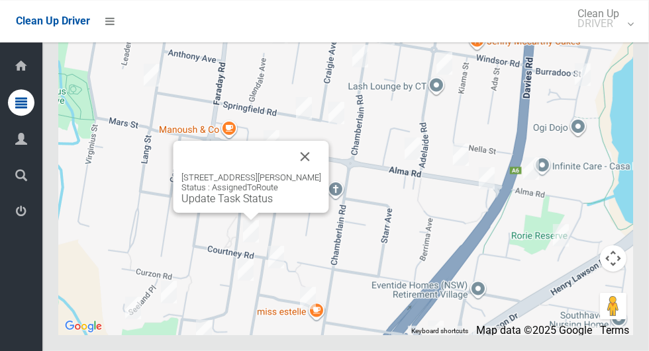
click at [321, 173] on button "Close" at bounding box center [305, 157] width 32 height 32
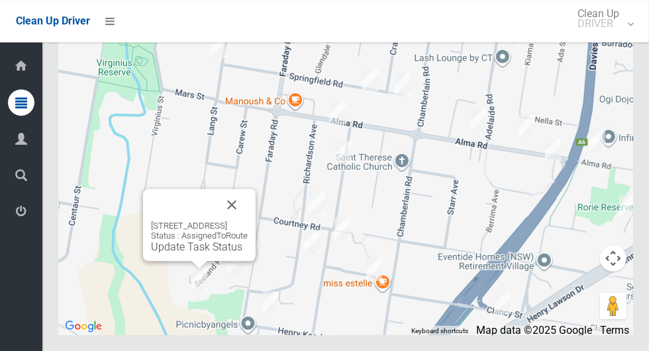
click at [248, 221] on button "Close" at bounding box center [232, 205] width 32 height 32
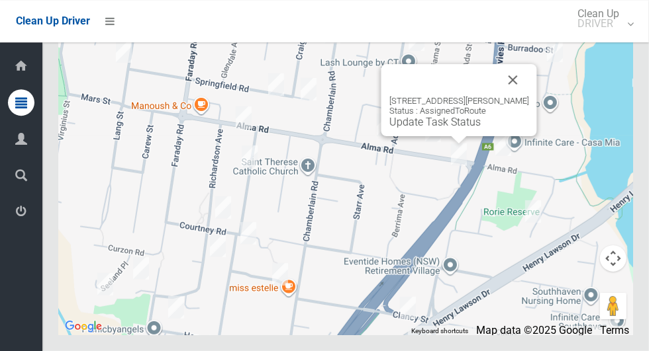
click at [467, 128] on link "Update Task Status" at bounding box center [434, 122] width 91 height 13
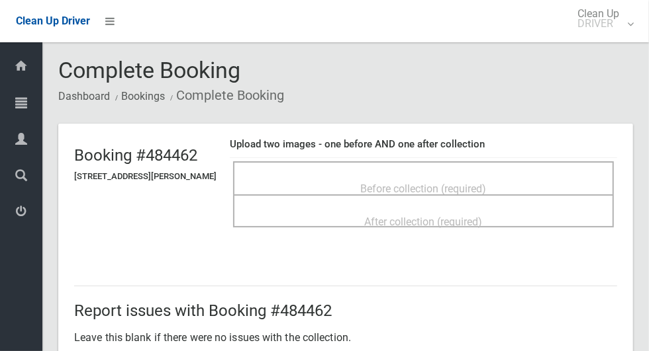
click at [486, 184] on span "Before collection (required)" at bounding box center [424, 189] width 126 height 13
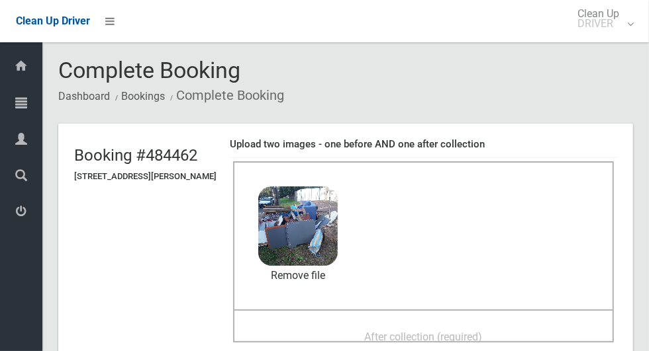
click at [468, 331] on span "After collection (required)" at bounding box center [424, 337] width 118 height 13
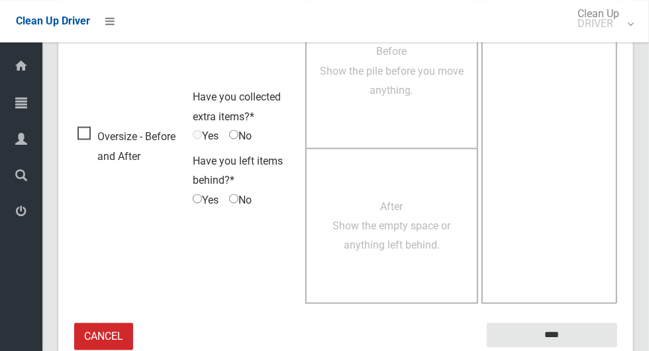
scroll to position [1083, 0]
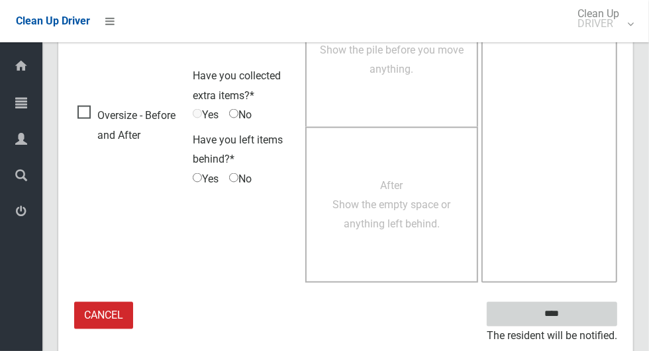
click at [574, 319] on input "****" at bounding box center [551, 314] width 130 height 24
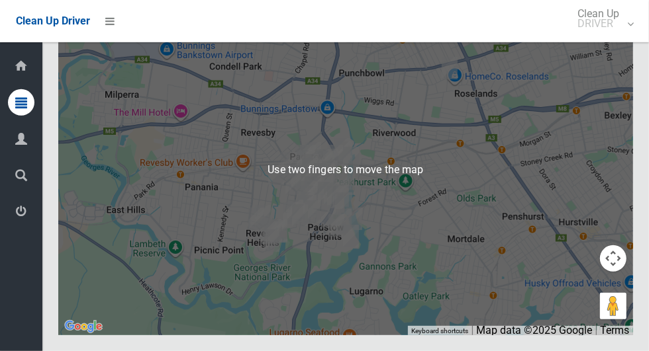
scroll to position [8071, 0]
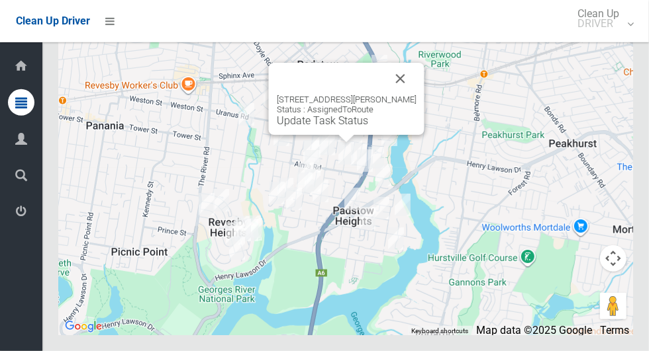
click at [400, 95] on button "Close" at bounding box center [401, 79] width 32 height 32
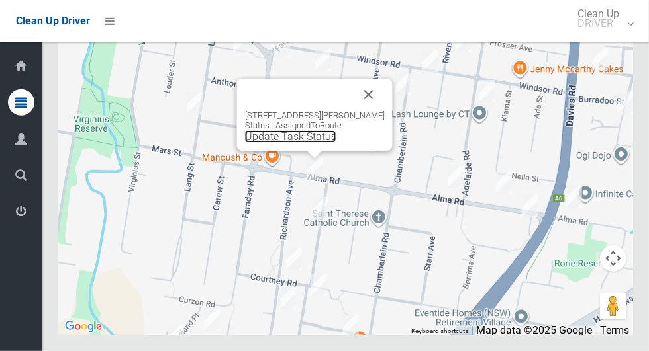
click at [324, 143] on link "Update Task Status" at bounding box center [290, 136] width 91 height 13
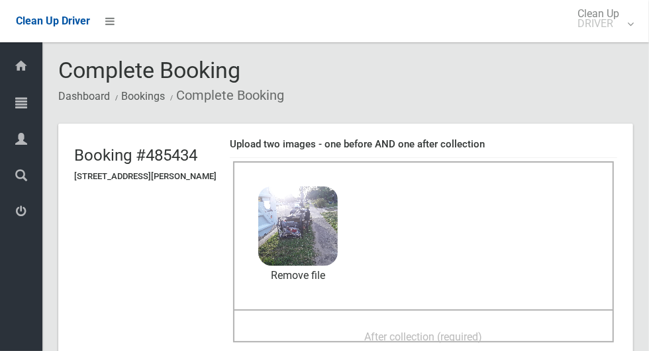
click at [474, 331] on span "After collection (required)" at bounding box center [424, 337] width 118 height 13
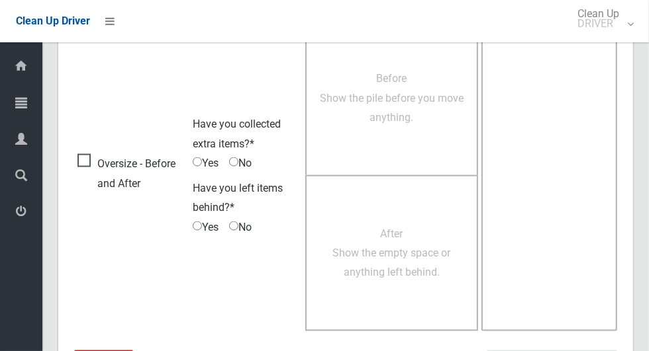
scroll to position [1083, 0]
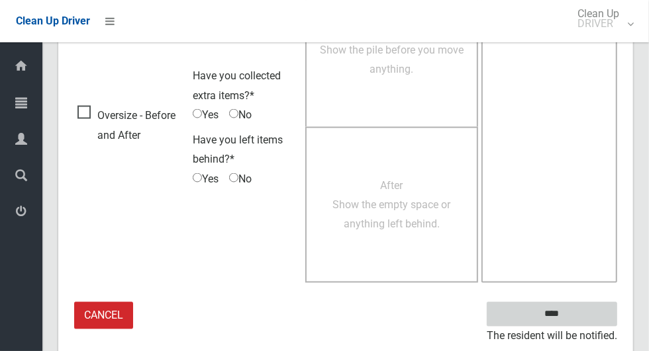
click at [574, 315] on input "****" at bounding box center [551, 314] width 130 height 24
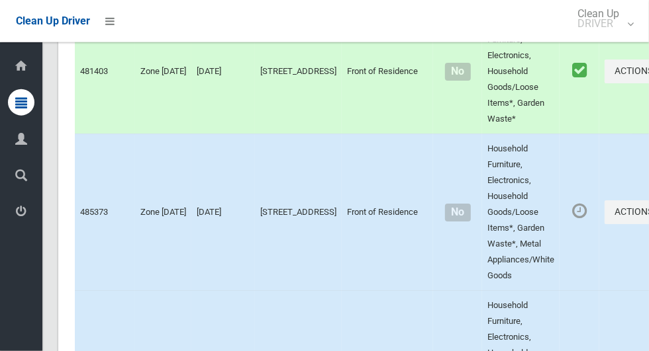
scroll to position [8087, 0]
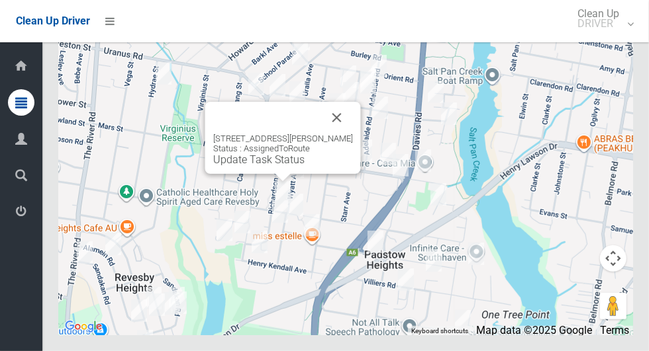
click at [346, 134] on button "Close" at bounding box center [337, 118] width 32 height 32
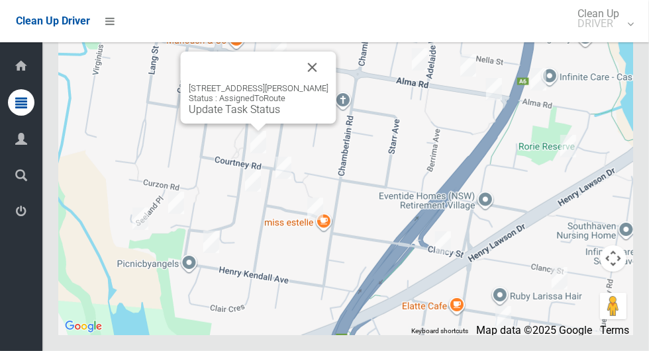
click at [246, 116] on link "Update Task Status" at bounding box center [234, 109] width 91 height 13
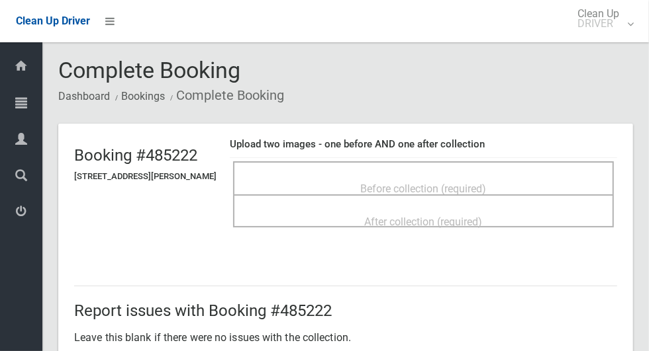
click at [456, 183] on span "Before collection (required)" at bounding box center [424, 189] width 126 height 13
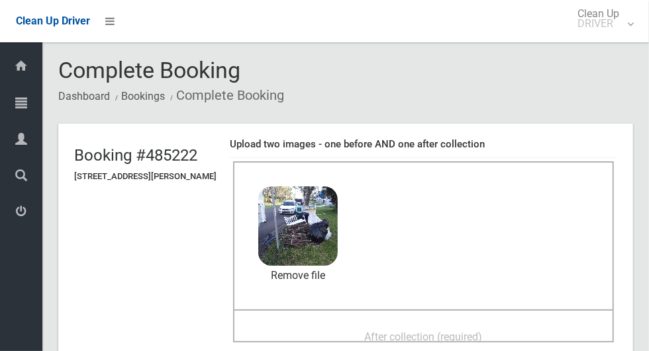
click at [454, 331] on span "After collection (required)" at bounding box center [424, 337] width 118 height 13
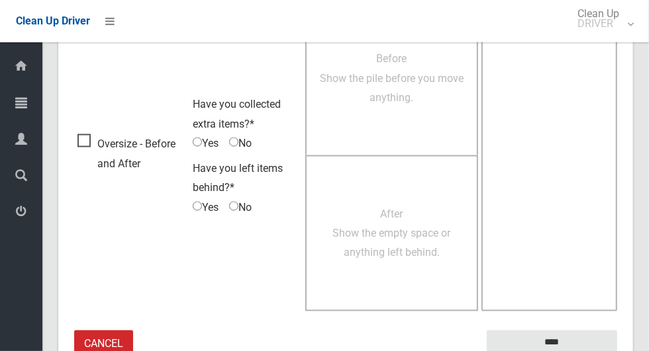
scroll to position [1083, 0]
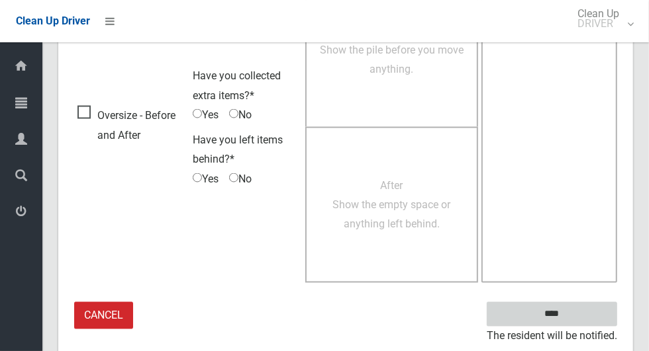
click at [573, 322] on input "****" at bounding box center [551, 314] width 130 height 24
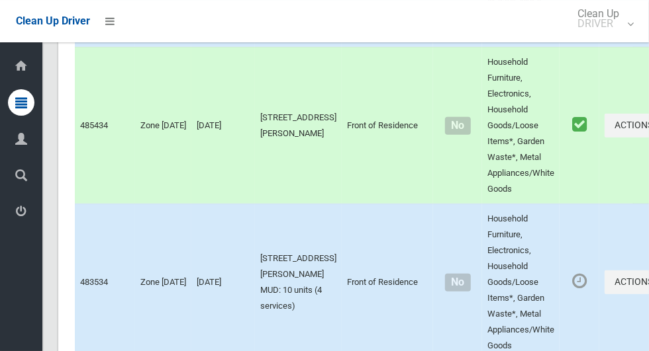
scroll to position [8087, 0]
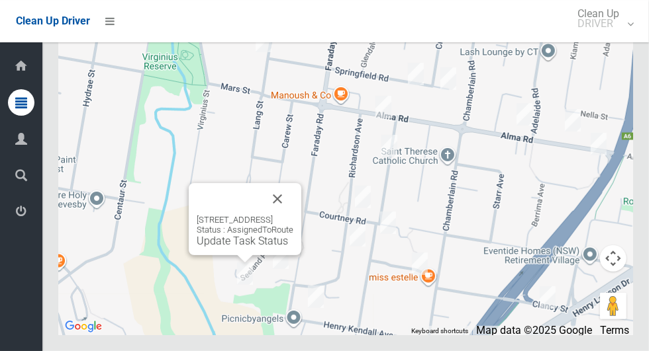
click at [293, 215] on button "Close" at bounding box center [277, 199] width 32 height 32
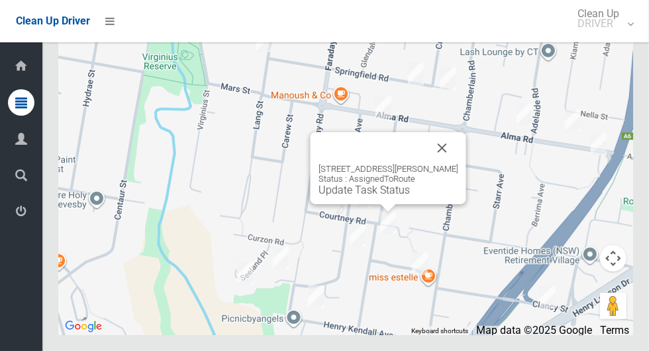
click at [458, 164] on button "Close" at bounding box center [442, 148] width 32 height 32
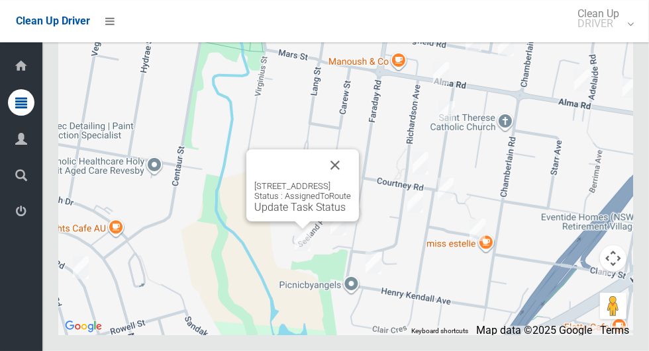
click at [279, 214] on link "Update Task Status" at bounding box center [299, 207] width 91 height 13
click at [351, 181] on button "Close" at bounding box center [335, 166] width 32 height 32
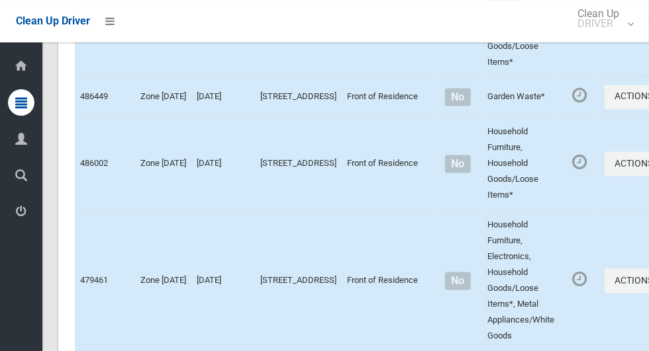
scroll to position [6417, 0]
click at [604, 109] on button "Actions" at bounding box center [636, 97] width 64 height 24
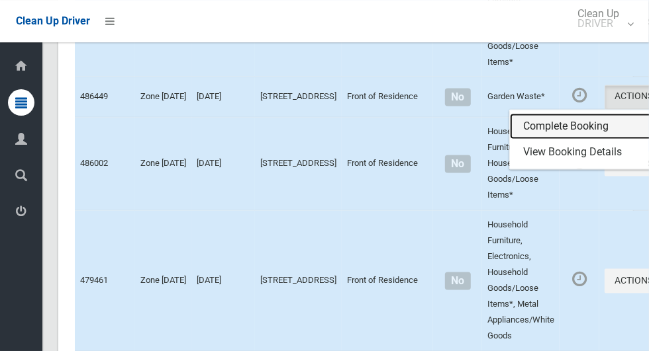
click at [542, 140] on link "Complete Booking" at bounding box center [589, 126] width 158 height 26
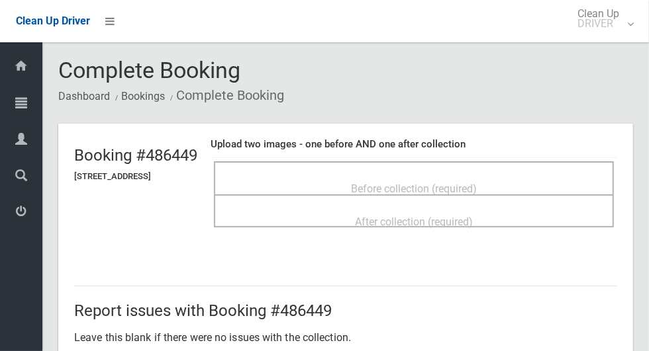
click at [467, 186] on span "Before collection (required)" at bounding box center [414, 189] width 126 height 13
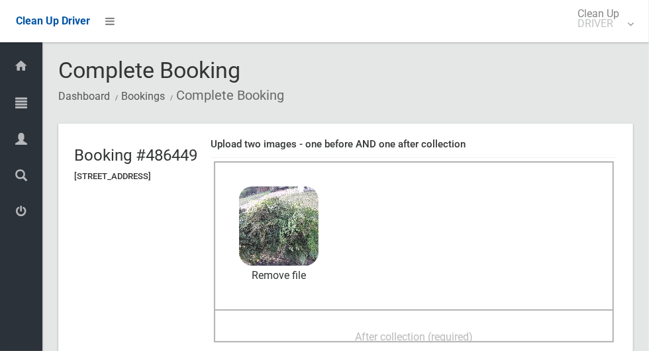
click at [473, 331] on span "After collection (required)" at bounding box center [414, 337] width 118 height 13
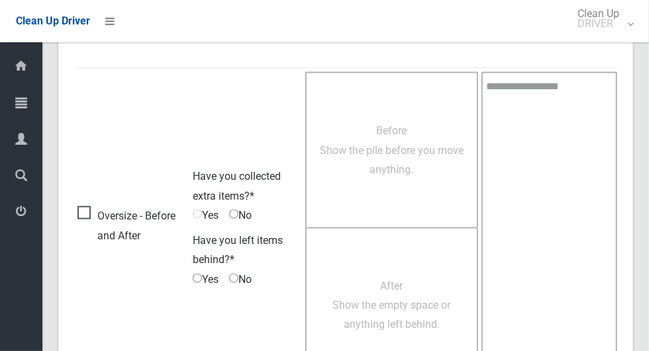
scroll to position [1083, 0]
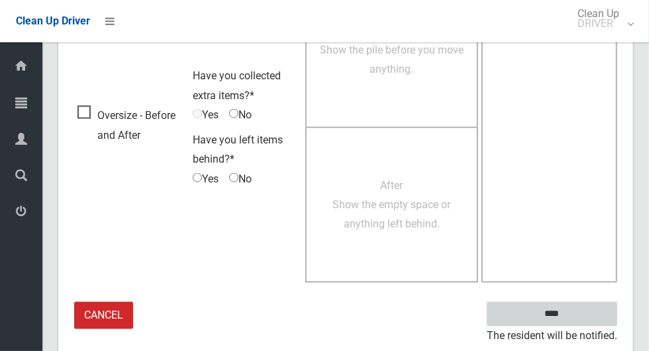
click at [574, 322] on input "****" at bounding box center [551, 314] width 130 height 24
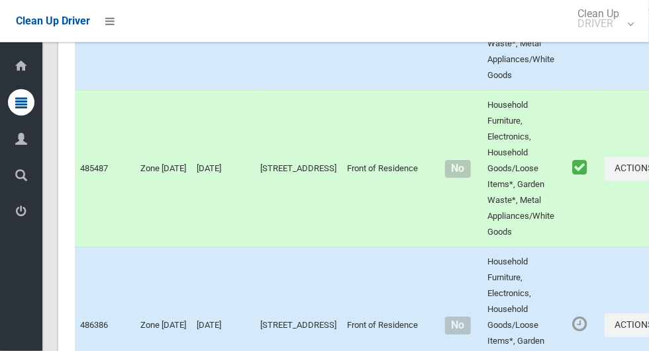
scroll to position [8087, 0]
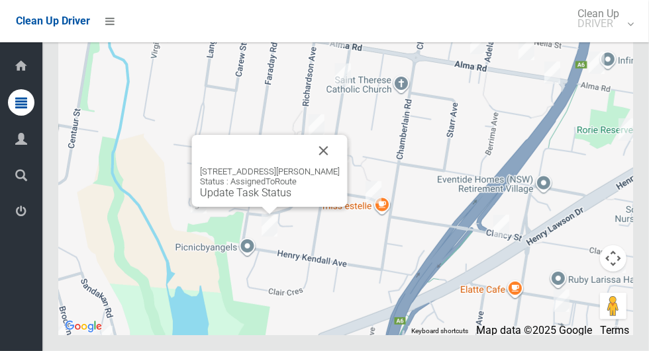
click at [340, 167] on button "Close" at bounding box center [324, 151] width 32 height 32
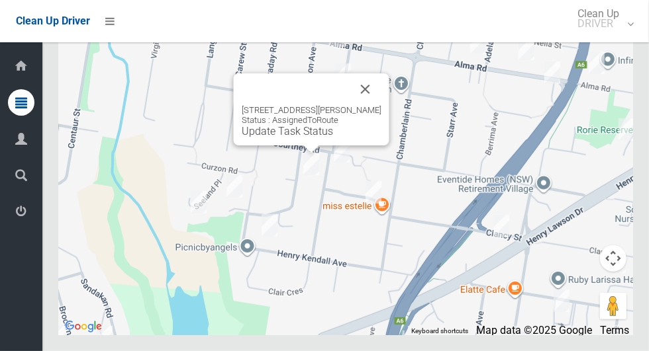
click at [283, 138] on link "Update Task Status" at bounding box center [287, 131] width 91 height 13
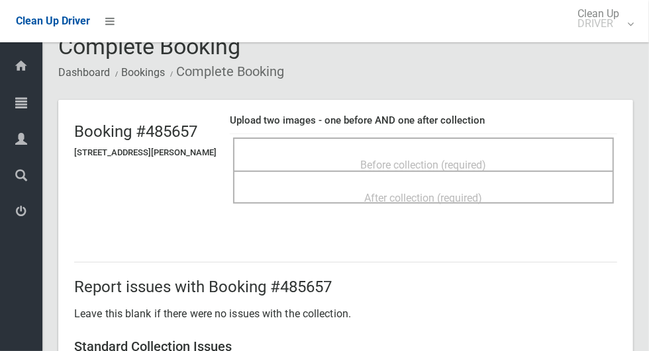
scroll to position [21, 0]
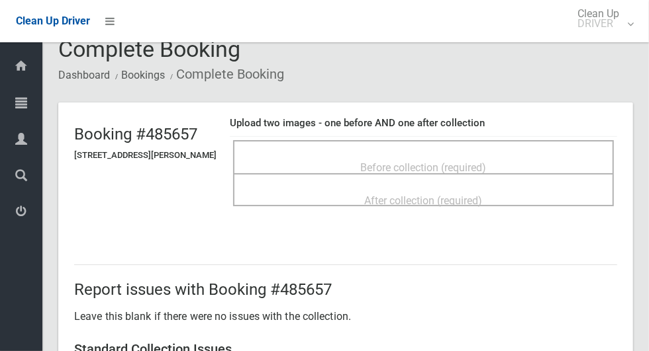
click at [481, 161] on span "Before collection (required)" at bounding box center [424, 167] width 126 height 13
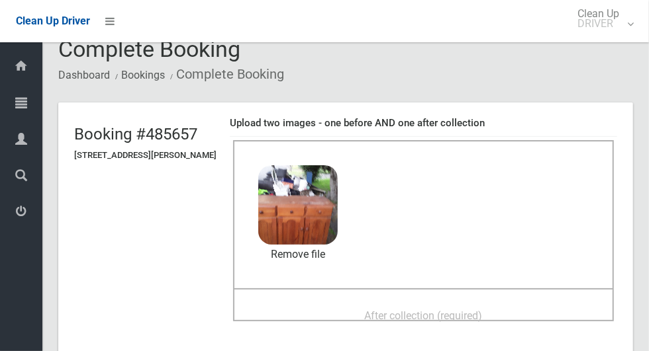
click at [465, 310] on span "After collection (required)" at bounding box center [424, 316] width 118 height 13
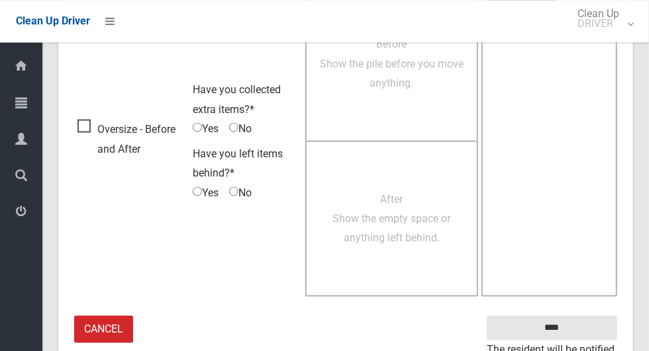
scroll to position [1083, 0]
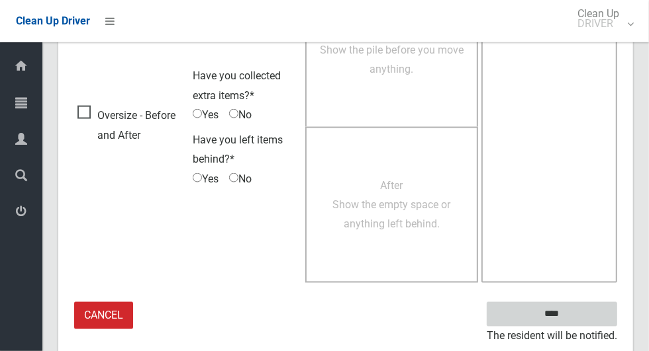
click at [568, 322] on input "****" at bounding box center [551, 314] width 130 height 24
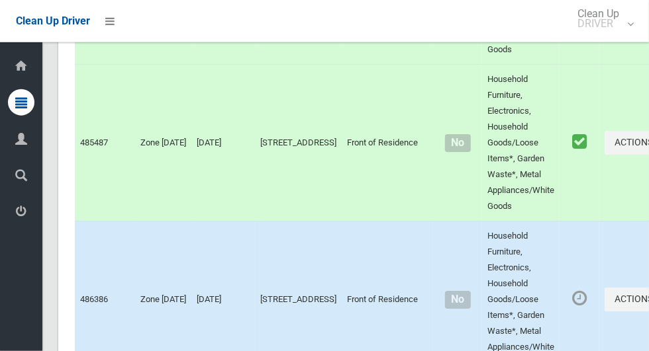
scroll to position [8087, 0]
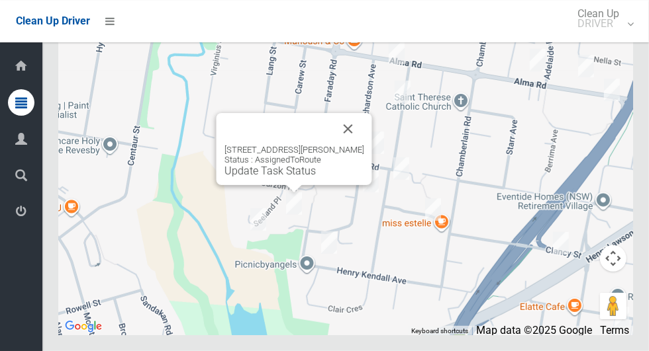
click at [284, 177] on link "Update Task Status" at bounding box center [269, 171] width 91 height 13
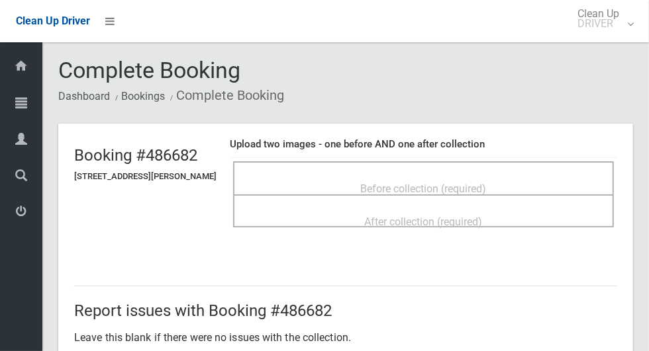
click at [449, 186] on span "Before collection (required)" at bounding box center [424, 189] width 126 height 13
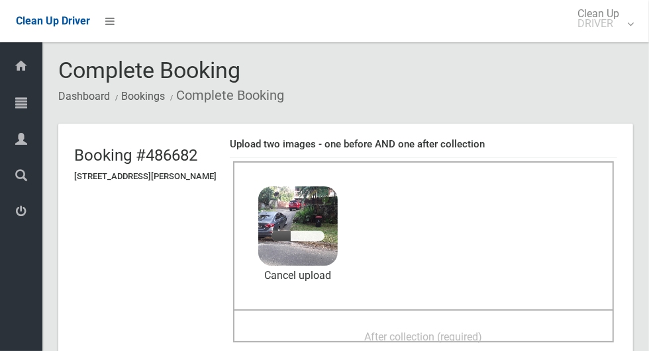
click at [443, 333] on span "After collection (required)" at bounding box center [424, 337] width 118 height 13
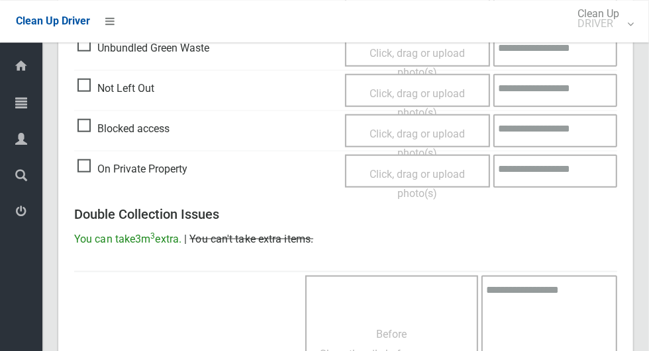
scroll to position [1083, 0]
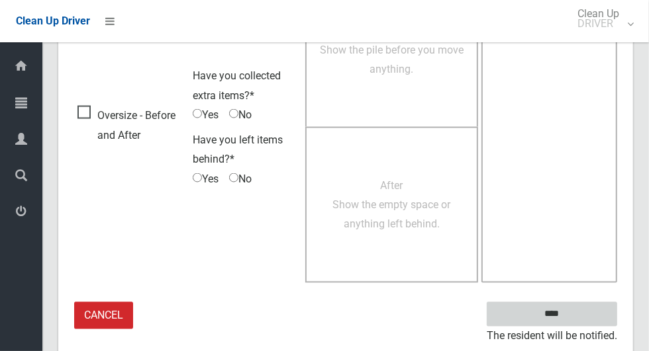
click at [574, 320] on input "****" at bounding box center [551, 314] width 130 height 24
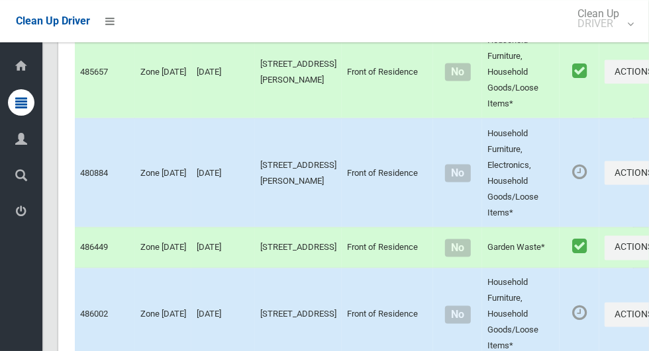
scroll to position [6267, 0]
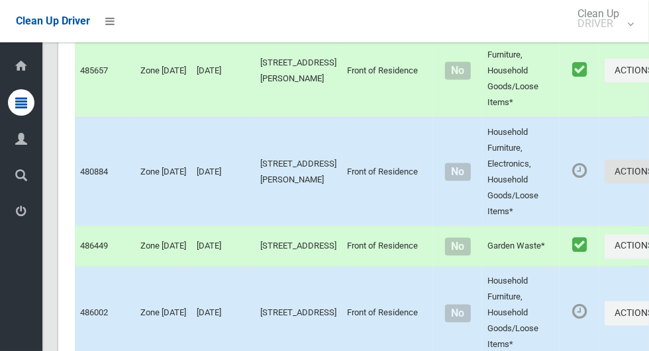
click at [604, 185] on button "Actions" at bounding box center [636, 172] width 64 height 24
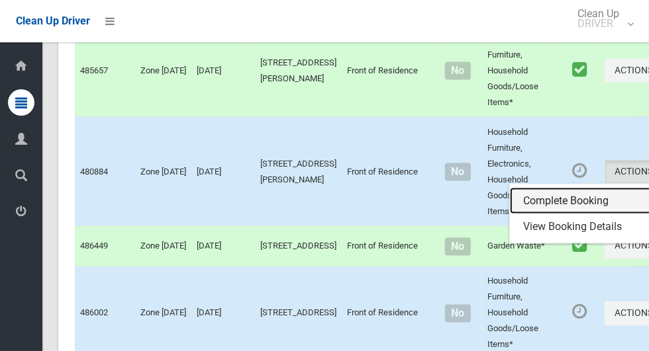
click at [551, 214] on link "Complete Booking" at bounding box center [589, 201] width 158 height 26
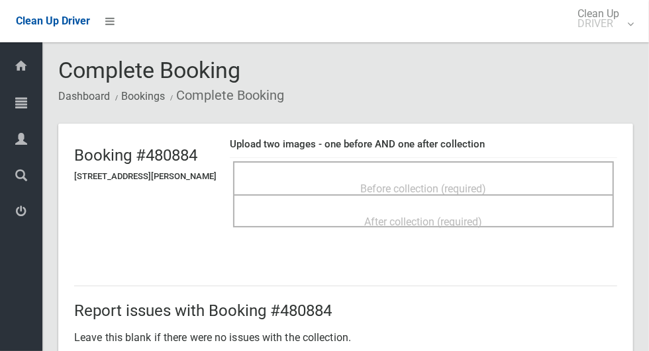
click at [486, 187] on span "Before collection (required)" at bounding box center [424, 189] width 126 height 13
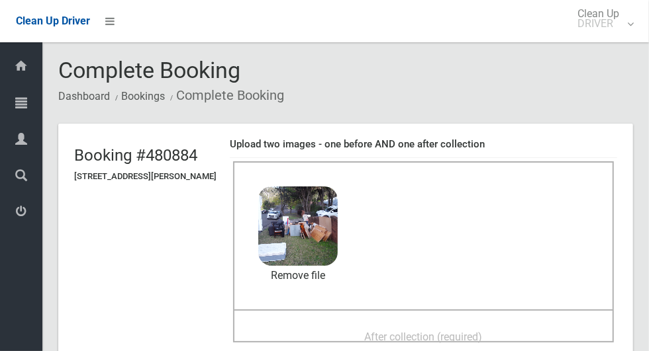
click at [470, 331] on span "After collection (required)" at bounding box center [424, 337] width 118 height 13
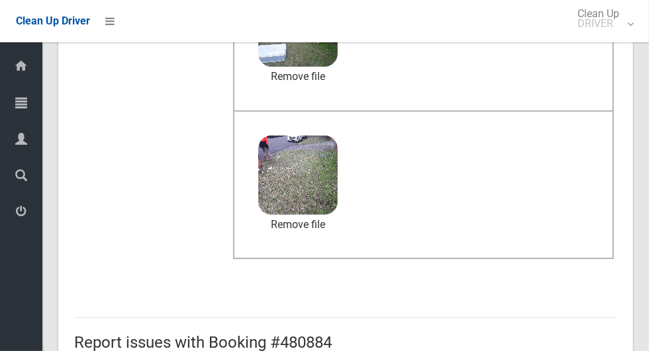
scroll to position [1083, 0]
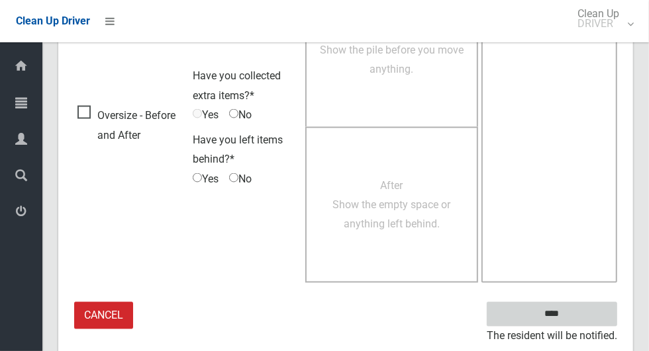
click at [574, 318] on input "****" at bounding box center [551, 314] width 130 height 24
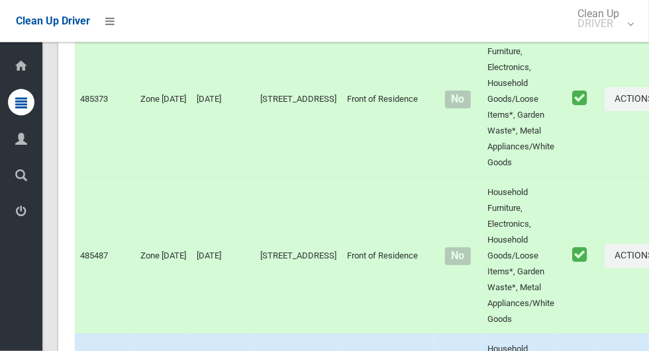
scroll to position [8087, 0]
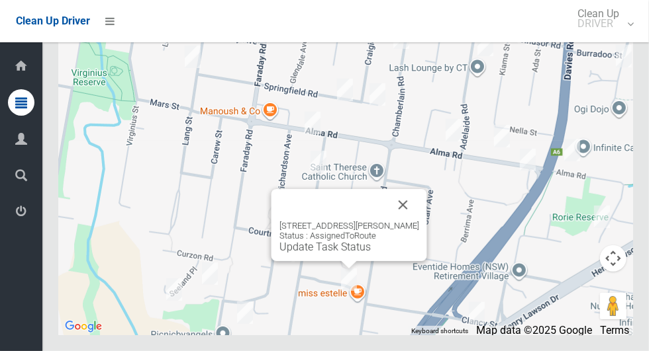
click at [419, 221] on button "Close" at bounding box center [403, 205] width 32 height 32
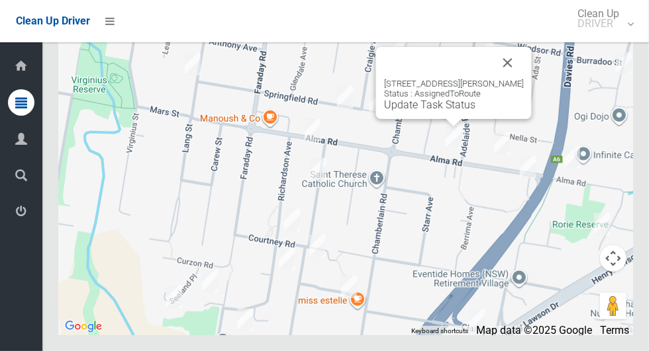
click at [508, 79] on button "Close" at bounding box center [508, 63] width 32 height 32
click at [451, 111] on link "Update Task Status" at bounding box center [429, 105] width 91 height 13
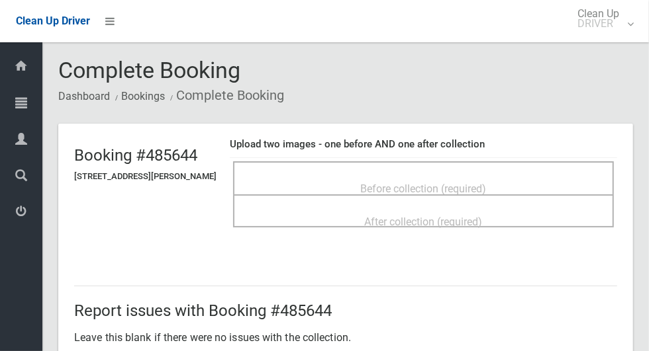
click at [415, 183] on span "Before collection (required)" at bounding box center [424, 189] width 126 height 13
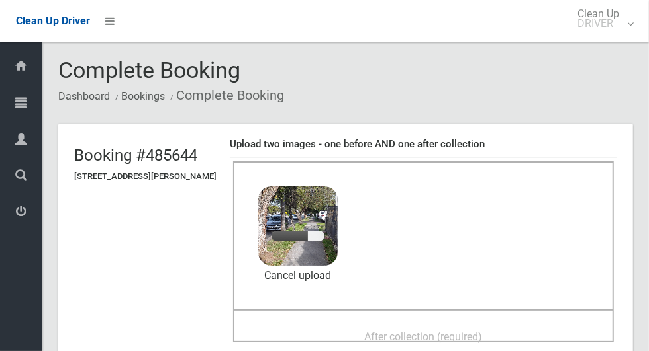
click at [431, 331] on span "After collection (required)" at bounding box center [424, 337] width 118 height 13
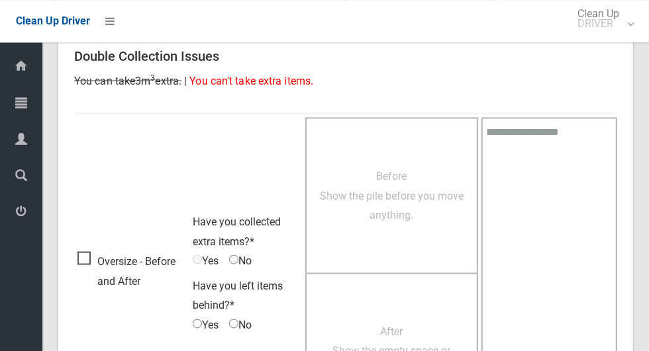
scroll to position [1083, 0]
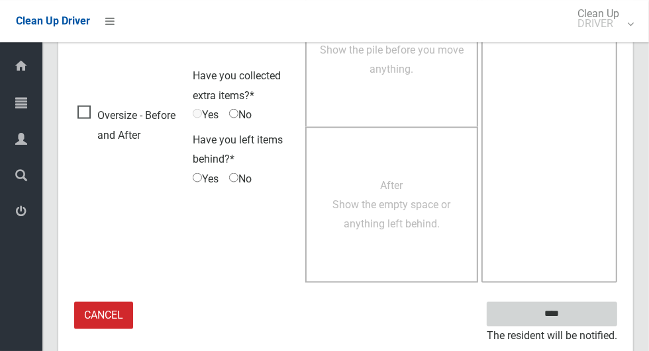
click at [574, 315] on input "****" at bounding box center [551, 314] width 130 height 24
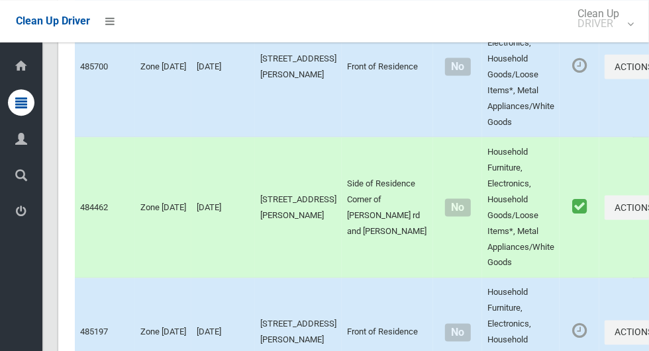
scroll to position [3638, 0]
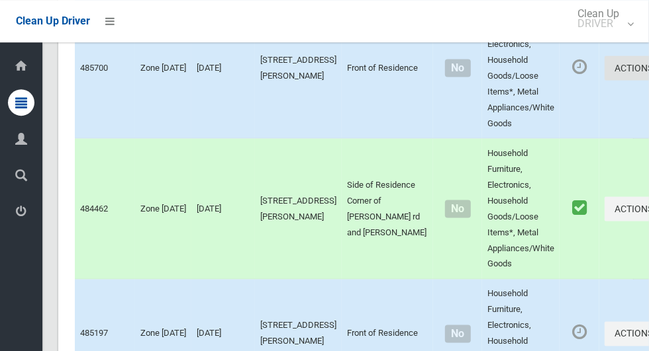
click at [604, 80] on button "Actions" at bounding box center [636, 68] width 64 height 24
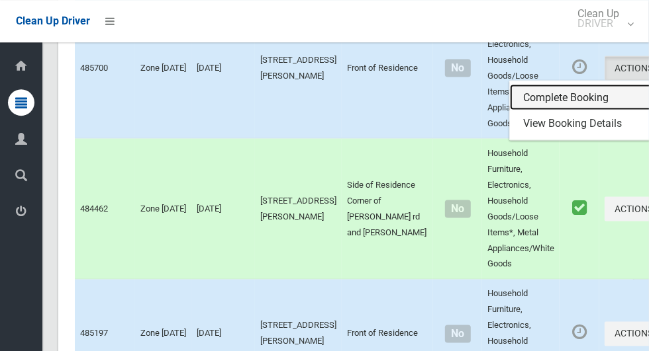
click at [551, 111] on link "Complete Booking" at bounding box center [589, 97] width 158 height 26
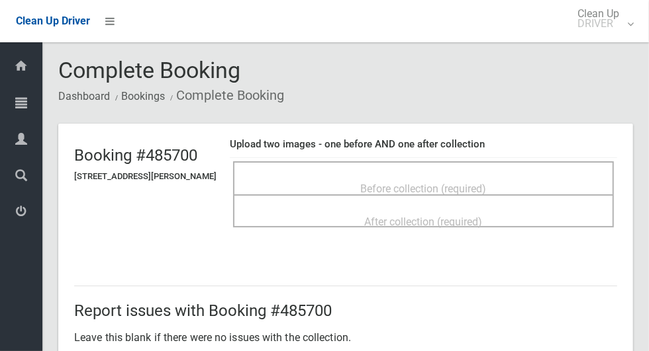
click at [486, 183] on span "Before collection (required)" at bounding box center [424, 189] width 126 height 13
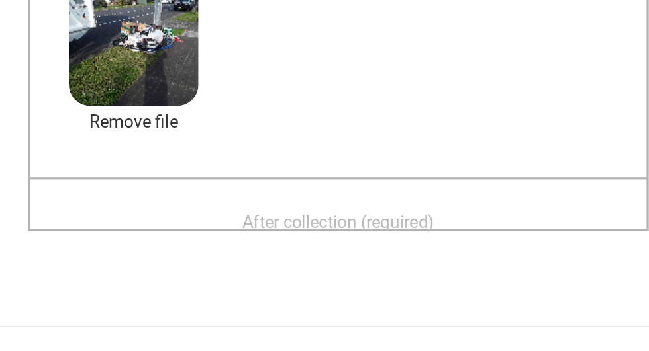
scroll to position [57, 0]
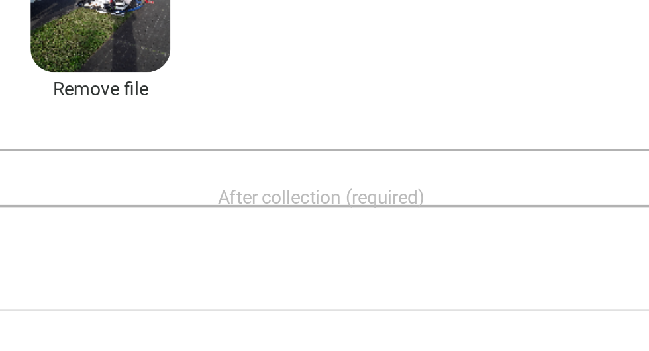
click at [421, 267] on div "After collection (required)" at bounding box center [423, 279] width 351 height 24
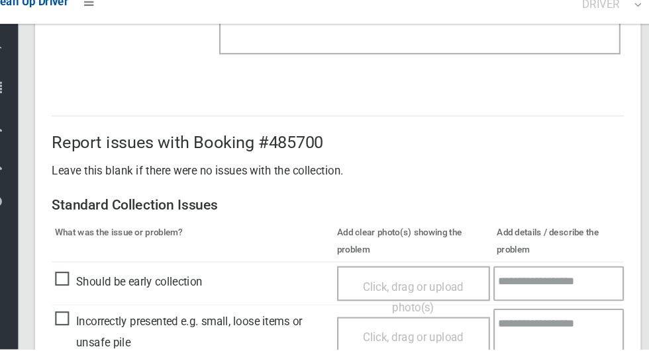
scroll to position [1083, 0]
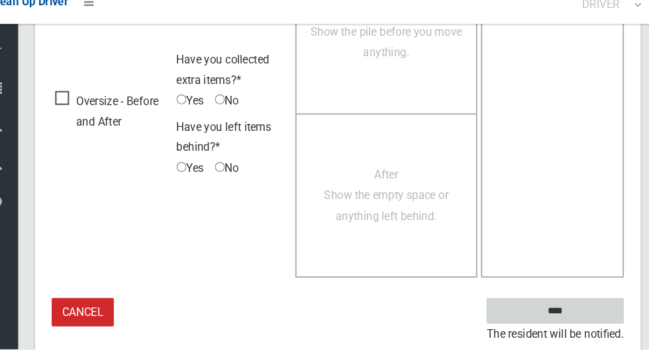
click at [570, 323] on input "****" at bounding box center [551, 314] width 130 height 24
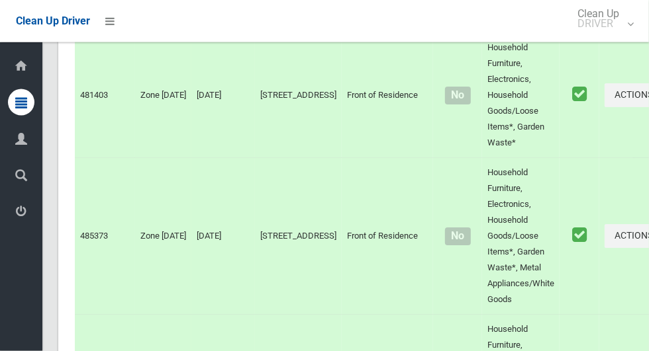
scroll to position [8087, 0]
